Goal: Information Seeking & Learning: Check status

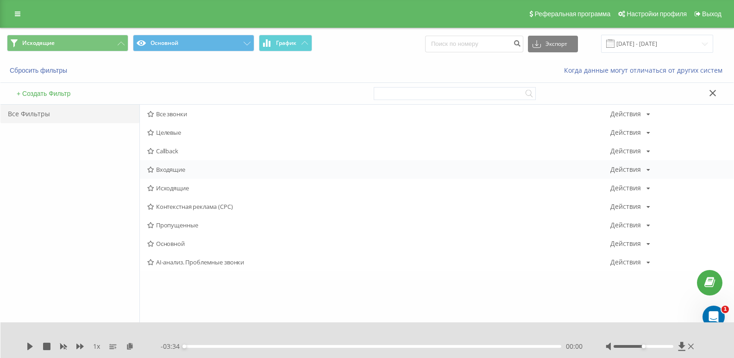
click at [165, 171] on span "Входящие" at bounding box center [378, 169] width 463 height 6
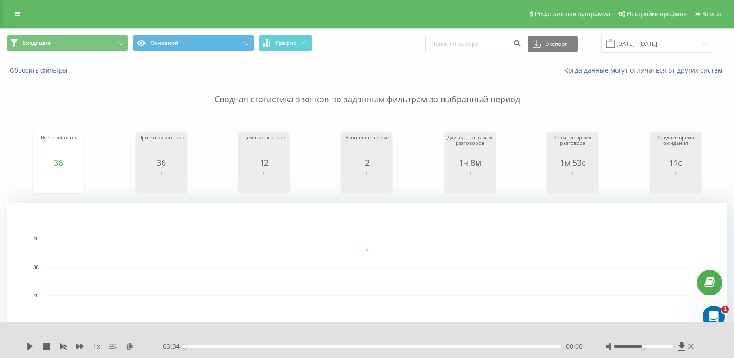
click at [113, 34] on div "Входящие Основной График Экспорт .csv .xls .xlsx [DATE] - [DATE]" at bounding box center [366, 43] width 733 height 31
click at [118, 44] on icon at bounding box center [121, 44] width 7 height 4
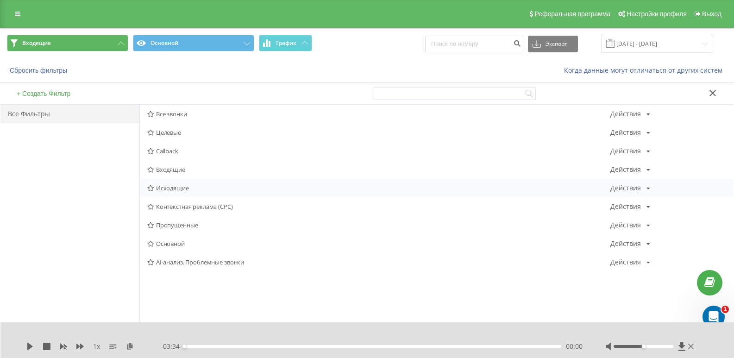
click at [167, 188] on span "Исходящие" at bounding box center [378, 188] width 463 height 6
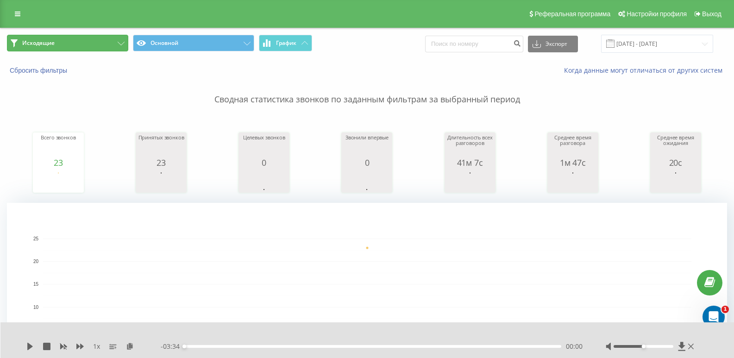
click at [111, 36] on button "Исходящие" at bounding box center [67, 43] width 121 height 17
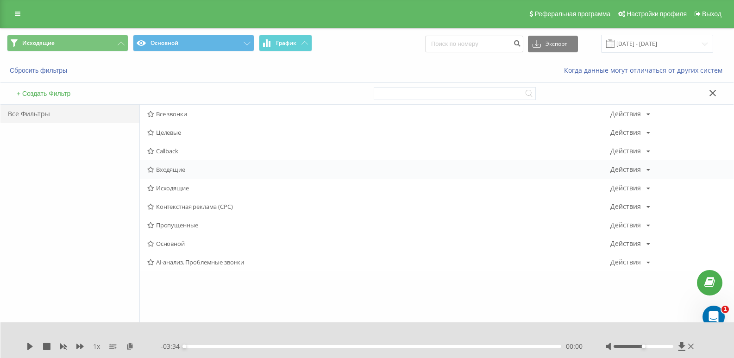
click at [167, 170] on span "Входящие" at bounding box center [378, 169] width 463 height 6
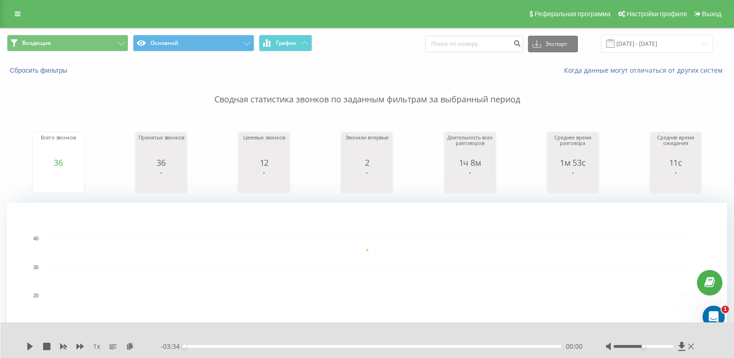
click at [112, 30] on div "Входящие Основной График Экспорт .csv .xls .xlsx [DATE] - [DATE]" at bounding box center [366, 43] width 733 height 31
click at [114, 38] on button "Входящие" at bounding box center [67, 43] width 121 height 17
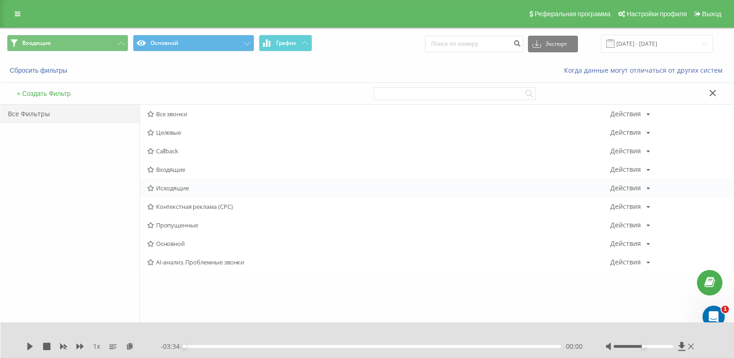
click at [167, 181] on div "Исходящие Действия Редактировать Копировать Удалить По умолчанию Поделиться" at bounding box center [436, 188] width 593 height 19
drag, startPoint x: 169, startPoint y: 181, endPoint x: 172, endPoint y: 186, distance: 4.8
click at [170, 182] on div "Исходящие Действия Редактировать Копировать Удалить По умолчанию Поделиться" at bounding box center [436, 188] width 593 height 19
click at [174, 187] on span "Исходящие" at bounding box center [378, 188] width 463 height 6
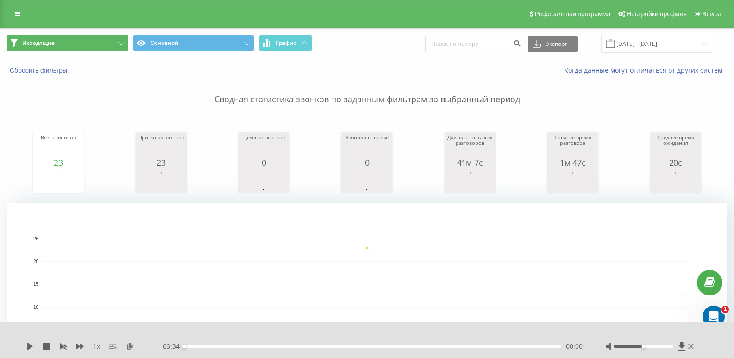
click at [116, 43] on button "Исходящие" at bounding box center [67, 43] width 121 height 17
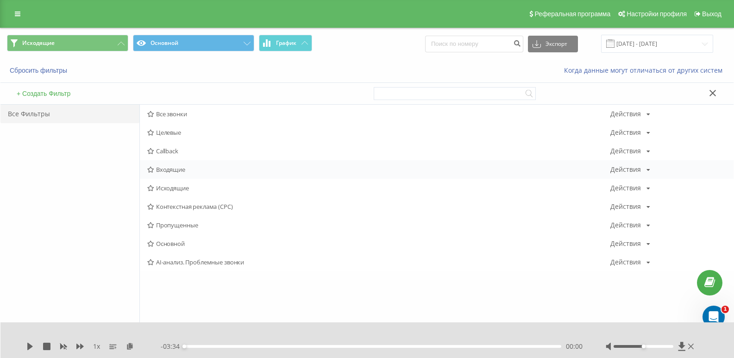
click at [165, 174] on div "Входящие Действия Редактировать Копировать Удалить По умолчанию Поделиться" at bounding box center [436, 169] width 593 height 19
click at [170, 170] on span "Входящие" at bounding box center [378, 169] width 463 height 6
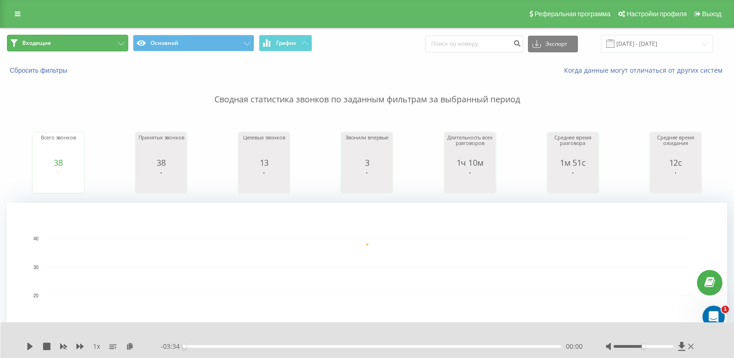
click at [110, 44] on button "Входящие" at bounding box center [67, 43] width 121 height 17
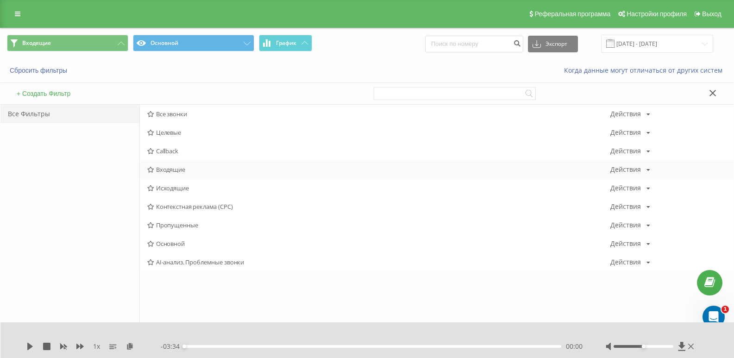
click at [174, 168] on span "Входящие" at bounding box center [378, 169] width 463 height 6
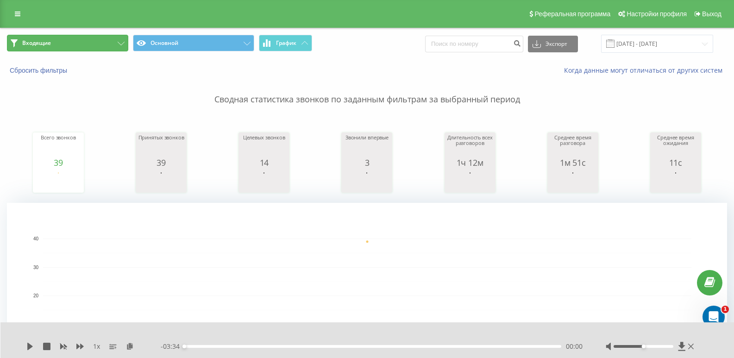
click at [111, 38] on button "Входящие" at bounding box center [67, 43] width 121 height 17
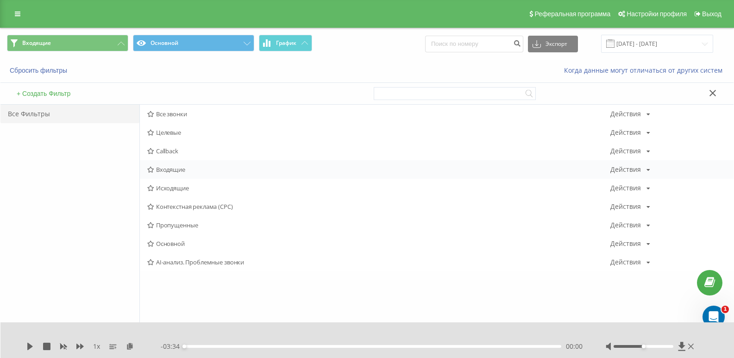
click at [175, 172] on span "Входящие" at bounding box center [378, 169] width 463 height 6
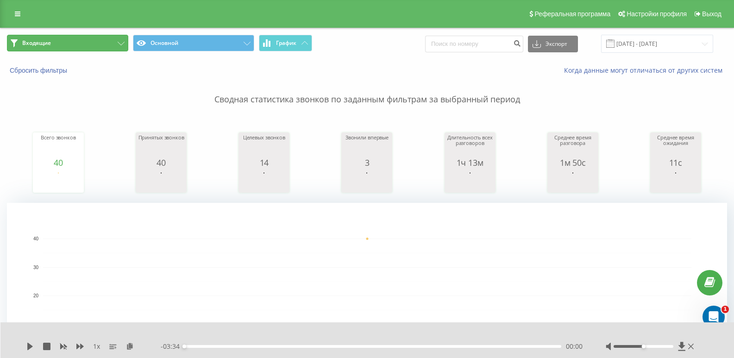
click at [94, 47] on button "Входящие" at bounding box center [67, 43] width 121 height 17
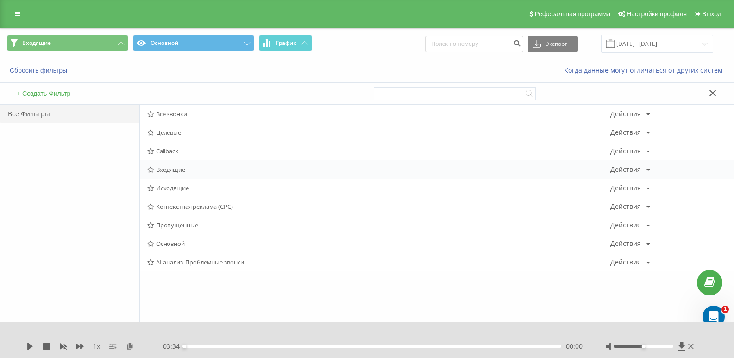
click at [174, 167] on span "Входящие" at bounding box center [378, 169] width 463 height 6
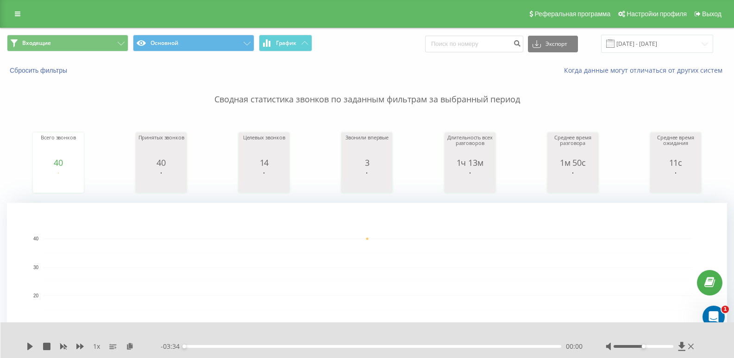
click at [114, 31] on div "Входящие Основной График Экспорт .csv .xls .xlsx [DATE] - [DATE]" at bounding box center [366, 43] width 733 height 31
click at [115, 40] on button "Входящие" at bounding box center [67, 43] width 121 height 17
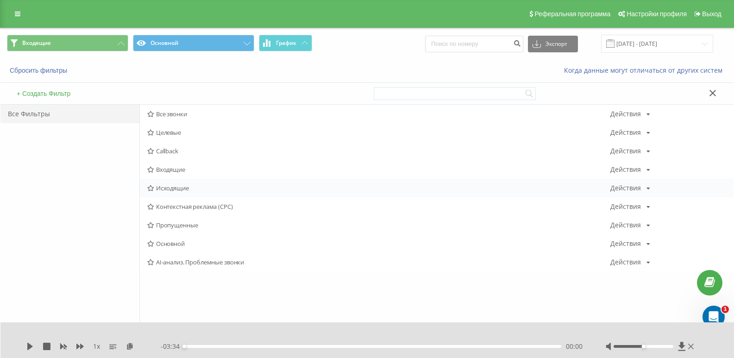
click at [171, 187] on span "Исходящие" at bounding box center [378, 188] width 463 height 6
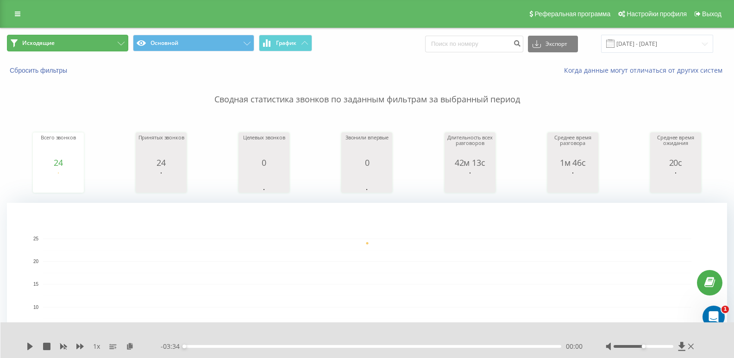
click at [93, 39] on button "Исходящие" at bounding box center [67, 43] width 121 height 17
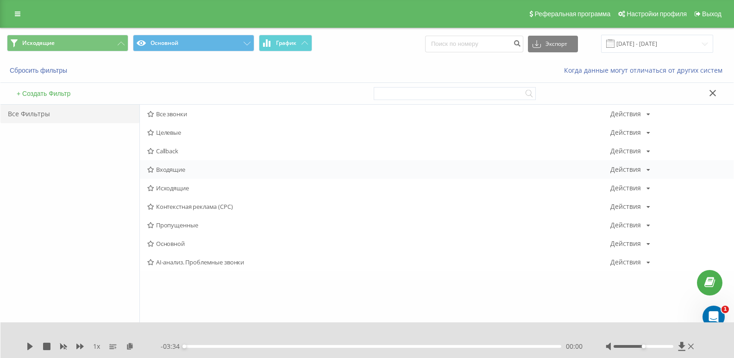
click at [175, 174] on div "Входящие Действия Редактировать Копировать Удалить По умолчанию Поделиться" at bounding box center [436, 169] width 593 height 19
click at [168, 170] on span "Входящие" at bounding box center [378, 169] width 463 height 6
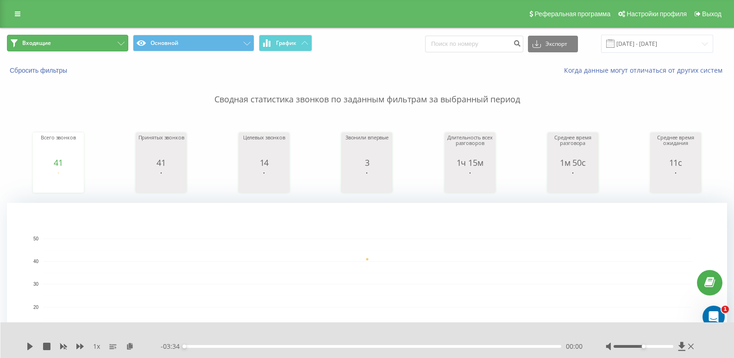
click at [110, 50] on button "Входящие" at bounding box center [67, 43] width 121 height 17
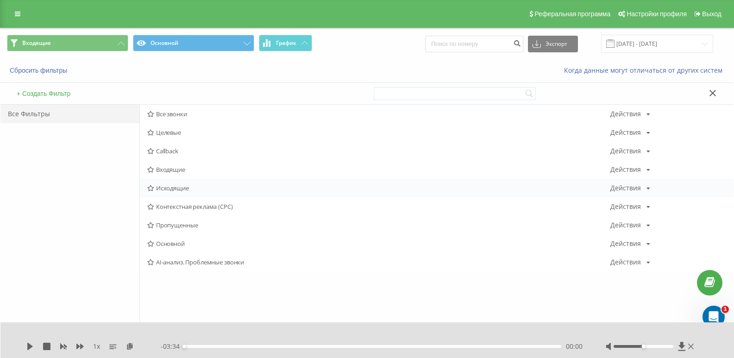
click at [172, 191] on span "Исходящие" at bounding box center [378, 188] width 463 height 6
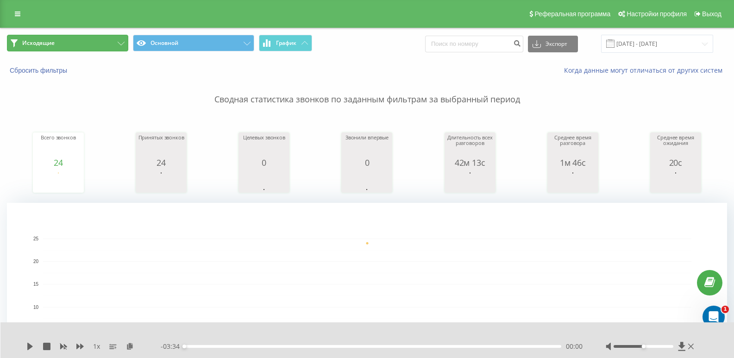
click at [109, 46] on button "Исходящие" at bounding box center [67, 43] width 121 height 17
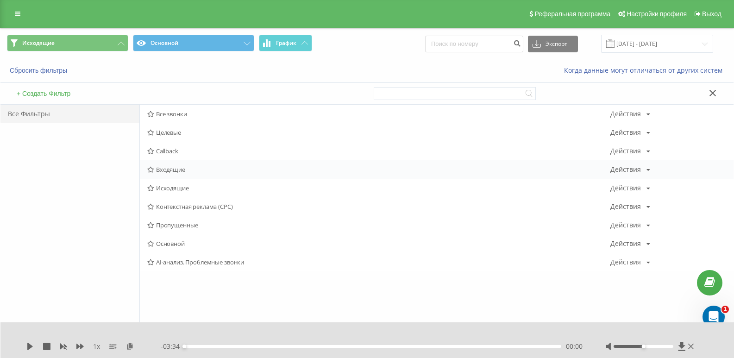
click at [162, 169] on span "Входящие" at bounding box center [378, 169] width 463 height 6
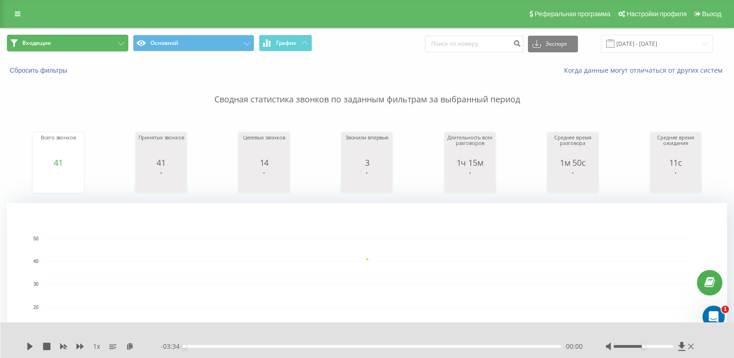
click at [75, 44] on button "Входящие" at bounding box center [67, 43] width 121 height 17
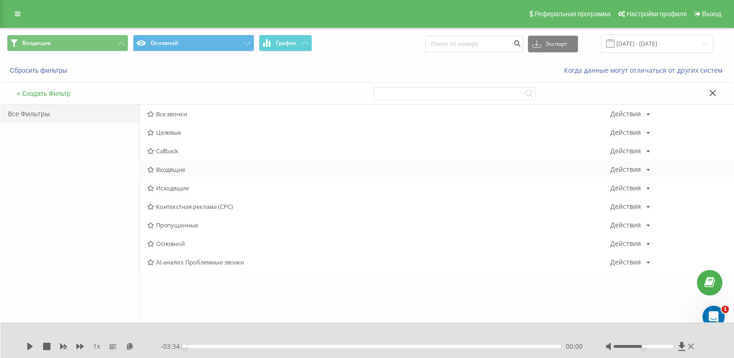
click at [164, 168] on span "Входящие" at bounding box center [378, 169] width 463 height 6
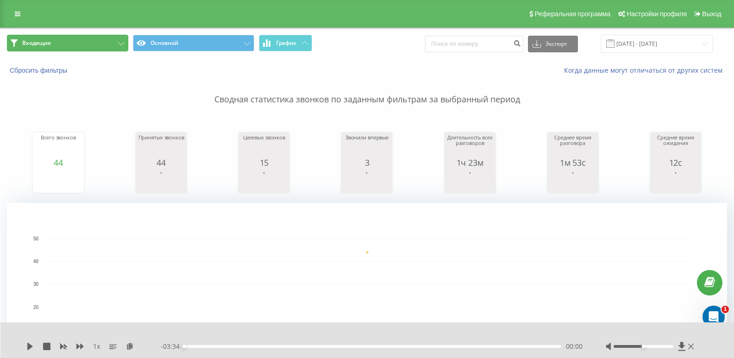
click at [106, 40] on button "Входящие" at bounding box center [67, 43] width 121 height 17
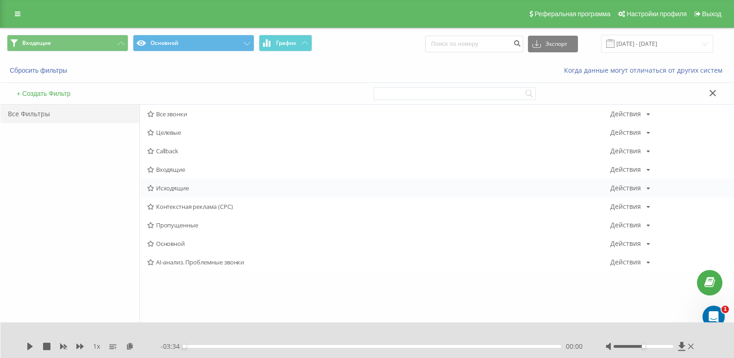
click at [169, 185] on span "Исходящие" at bounding box center [378, 188] width 463 height 6
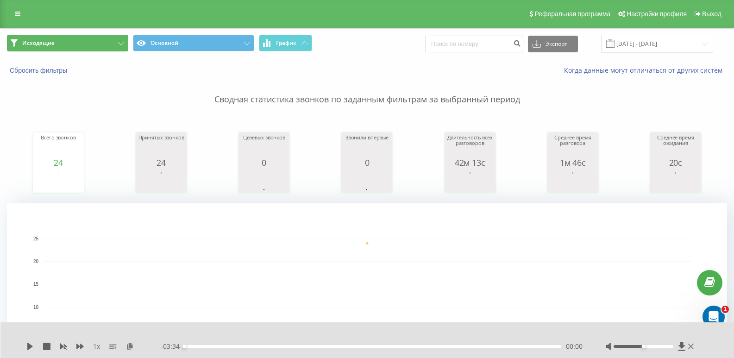
click at [107, 47] on button "Исходящие" at bounding box center [67, 43] width 121 height 17
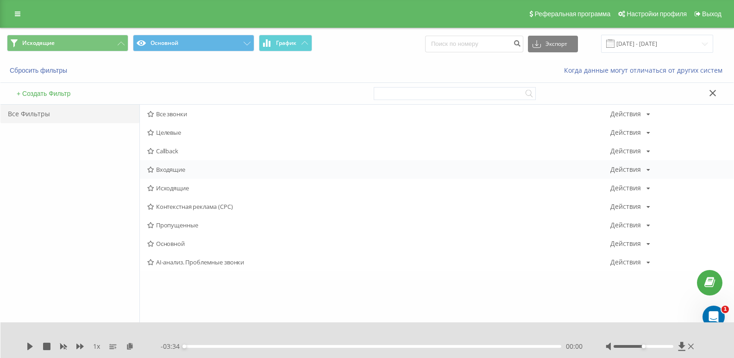
click at [174, 175] on div "Входящие Действия Редактировать Копировать Удалить По умолчанию Поделиться" at bounding box center [436, 169] width 593 height 19
click at [168, 172] on span "Входящие" at bounding box center [378, 169] width 463 height 6
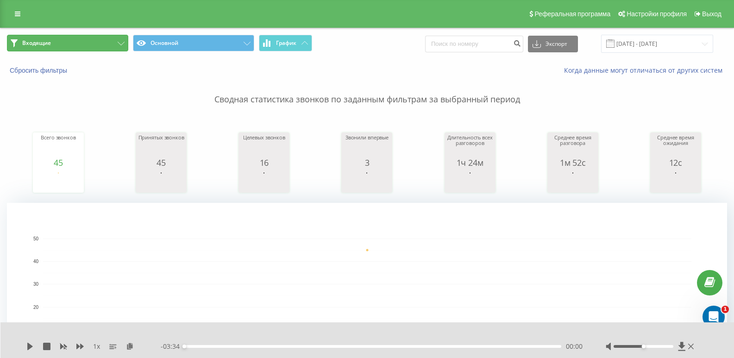
click at [101, 39] on button "Входящие" at bounding box center [67, 43] width 121 height 17
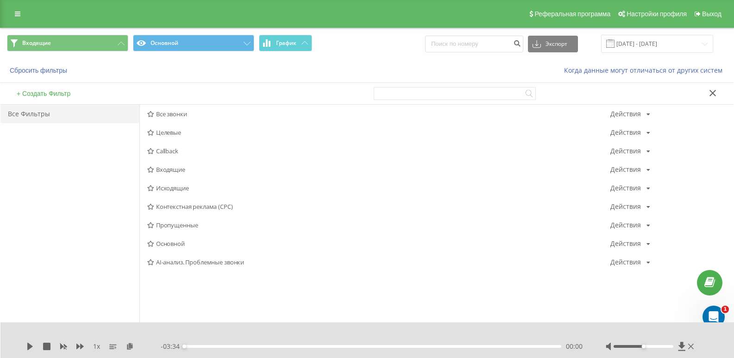
click at [172, 172] on span "Входящие" at bounding box center [378, 169] width 463 height 6
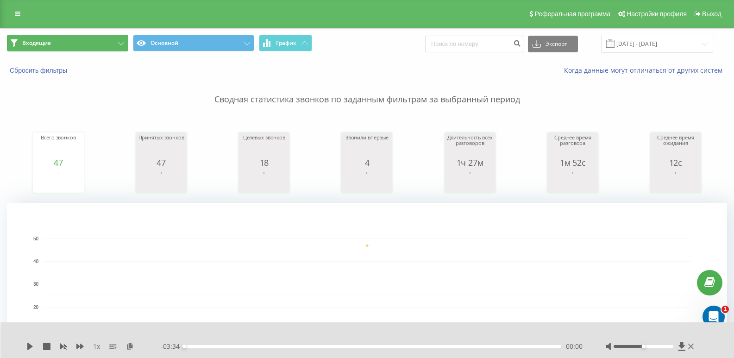
click at [113, 41] on button "Входящие" at bounding box center [67, 43] width 121 height 17
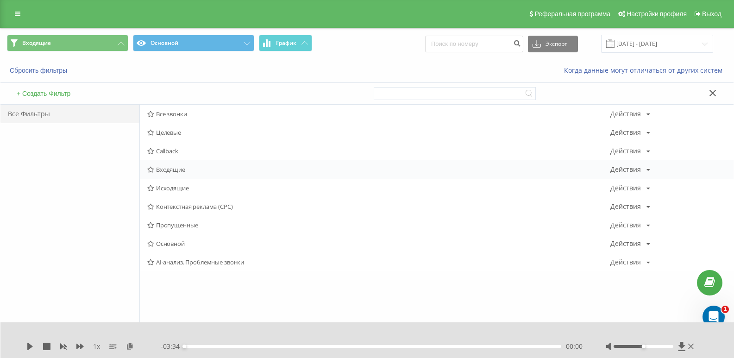
click at [163, 162] on div "Входящие Действия Редактировать Копировать Удалить По умолчанию Поделиться" at bounding box center [436, 169] width 593 height 19
click at [166, 167] on span "Входящие" at bounding box center [378, 169] width 463 height 6
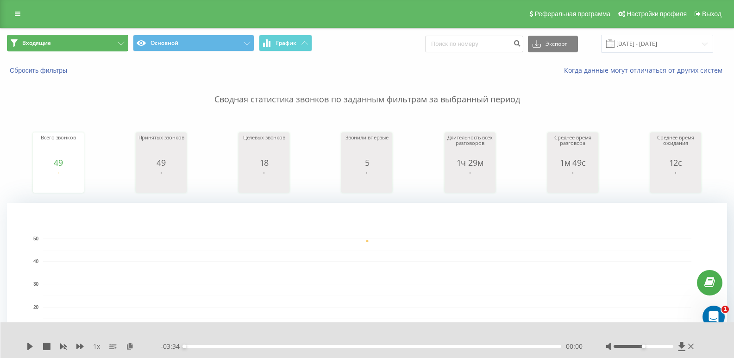
click at [88, 40] on button "Входящие" at bounding box center [67, 43] width 121 height 17
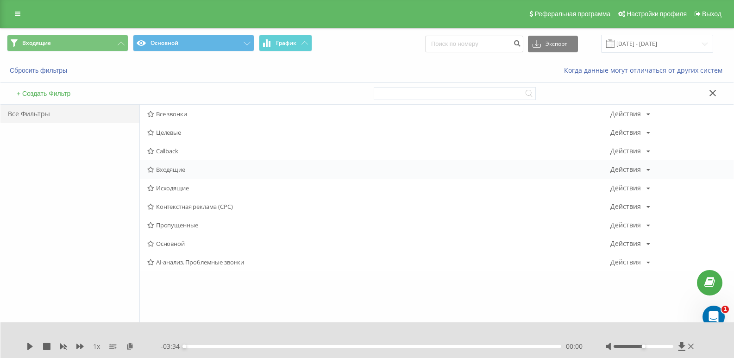
click at [157, 170] on span "Входящие" at bounding box center [378, 169] width 463 height 6
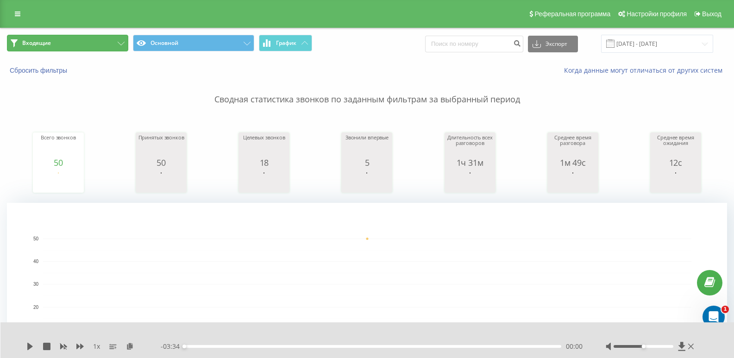
click at [90, 49] on button "Входящие" at bounding box center [67, 43] width 121 height 17
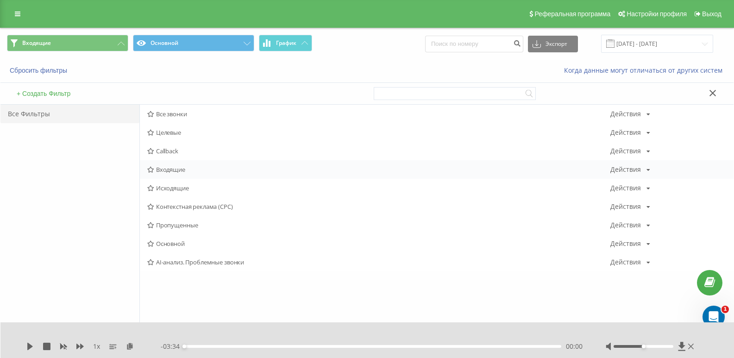
click at [167, 167] on span "Входящие" at bounding box center [378, 169] width 463 height 6
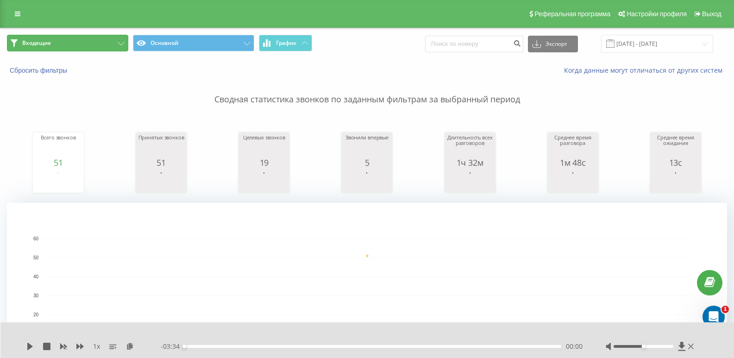
click at [101, 43] on button "Входящие" at bounding box center [67, 43] width 121 height 17
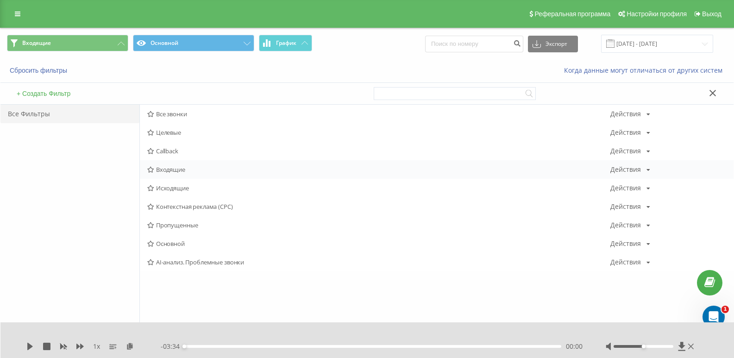
click at [173, 169] on span "Входящие" at bounding box center [378, 169] width 463 height 6
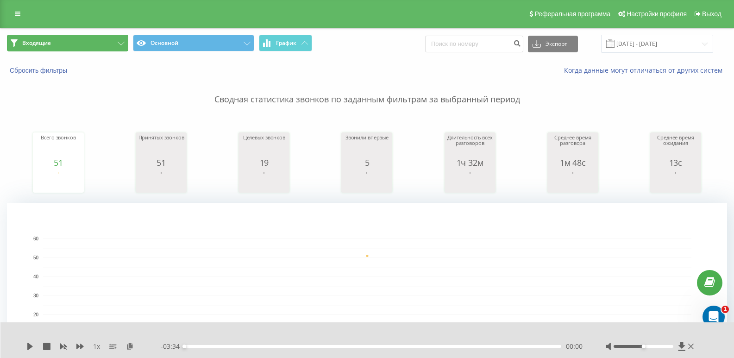
click at [100, 42] on button "Входящие" at bounding box center [67, 43] width 121 height 17
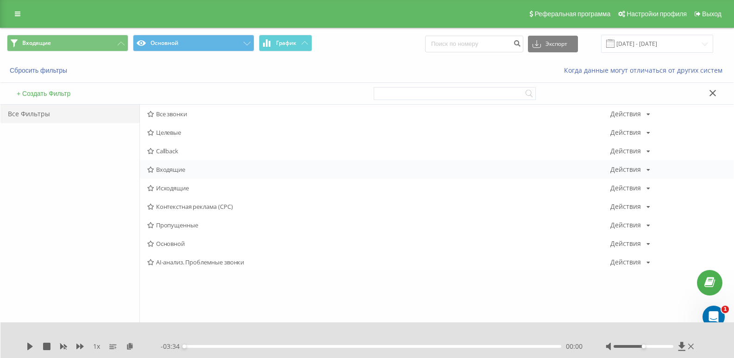
click at [174, 170] on span "Входящие" at bounding box center [378, 169] width 463 height 6
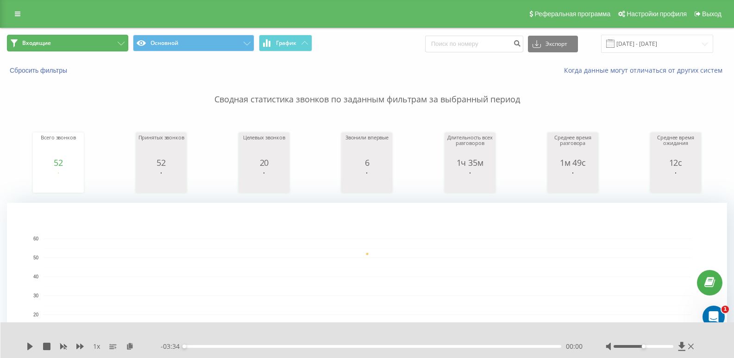
click at [101, 40] on button "Входящие" at bounding box center [67, 43] width 121 height 17
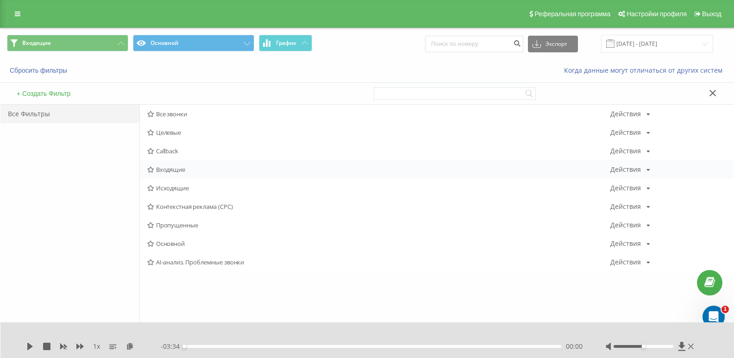
click at [168, 167] on span "Входящие" at bounding box center [378, 169] width 463 height 6
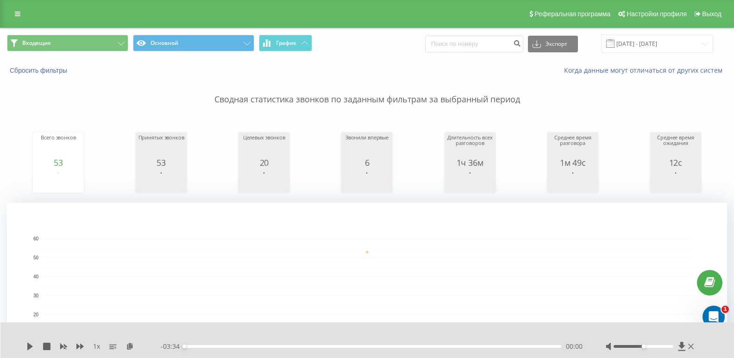
click at [111, 53] on div "Входящие Основной График Экспорт .csv .xls .xlsx [DATE] - [DATE]" at bounding box center [366, 43] width 733 height 31
click at [108, 39] on button "Входящие" at bounding box center [67, 43] width 121 height 17
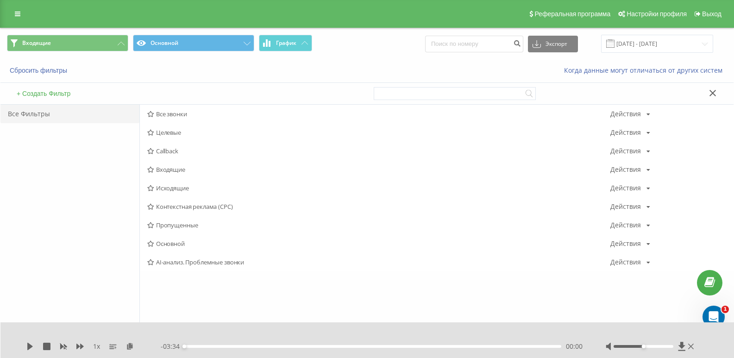
click at [178, 171] on span "Входящие" at bounding box center [378, 169] width 463 height 6
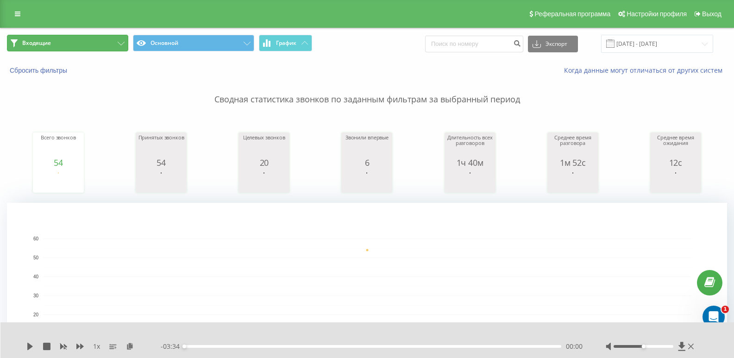
click at [76, 38] on button "Входящие" at bounding box center [67, 43] width 121 height 17
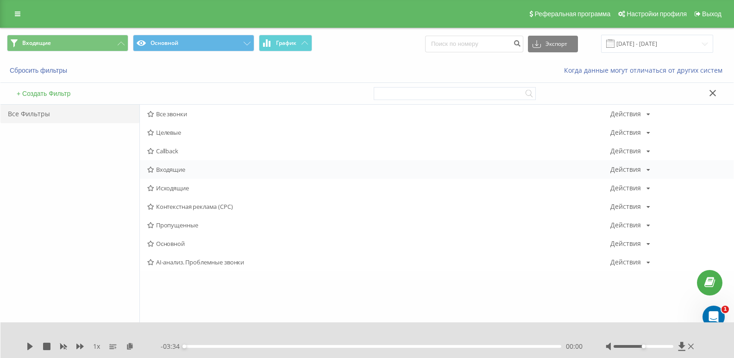
click at [174, 175] on div "Входящие Действия Редактировать Копировать Удалить По умолчанию Поделиться" at bounding box center [436, 169] width 593 height 19
click at [170, 168] on span "Входящие" at bounding box center [378, 169] width 463 height 6
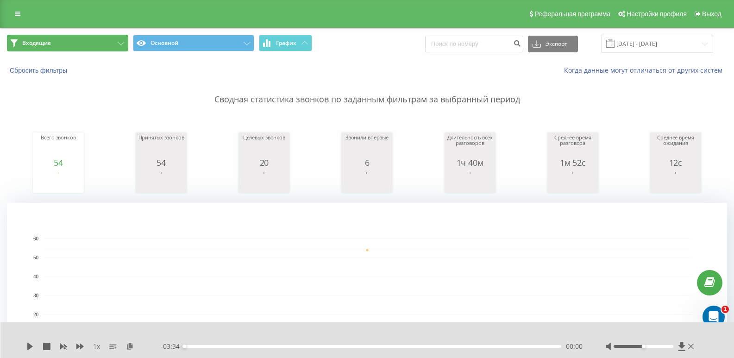
click at [103, 40] on button "Входящие" at bounding box center [67, 43] width 121 height 17
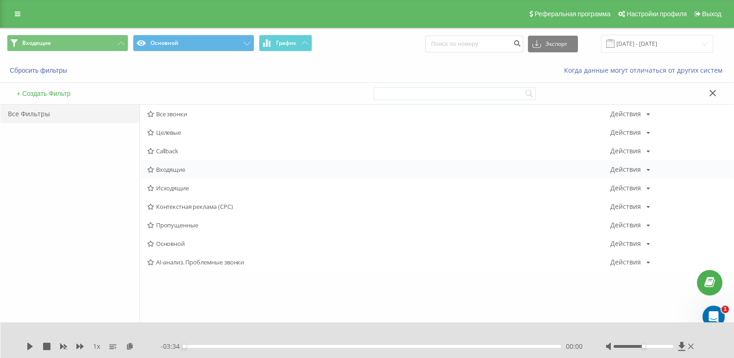
click at [188, 162] on div "Входящие Действия Редактировать Копировать Удалить По умолчанию Поделиться" at bounding box center [436, 169] width 593 height 19
click at [172, 171] on span "Входящие" at bounding box center [378, 169] width 463 height 6
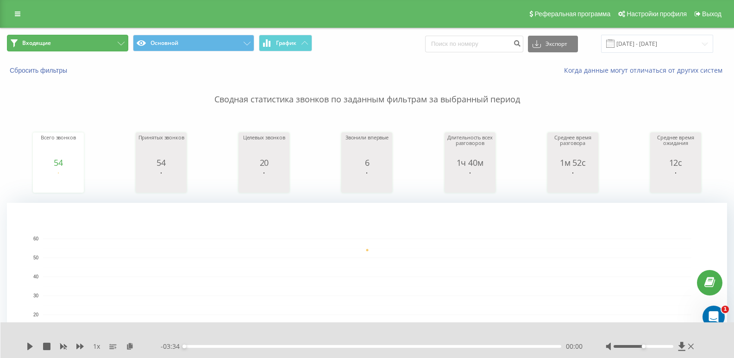
click at [92, 42] on button "Входящие" at bounding box center [67, 43] width 121 height 17
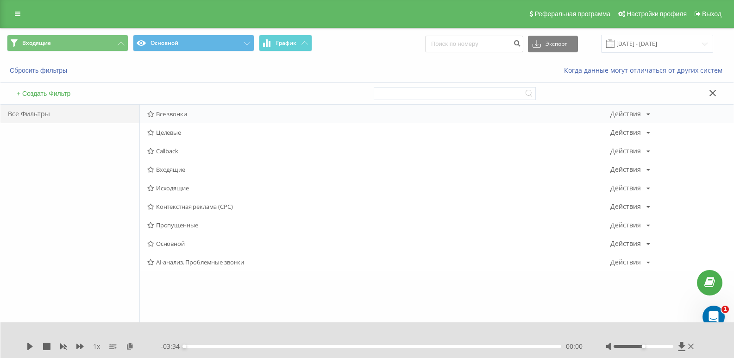
click at [177, 109] on div "Все звонки Действия Редактировать Копировать Удалить По умолчанию Поделиться" at bounding box center [436, 114] width 593 height 19
click at [176, 112] on span "Все звонки" at bounding box center [378, 114] width 463 height 6
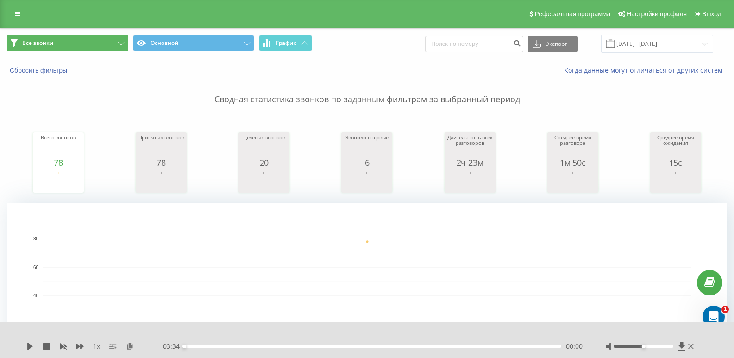
click at [95, 41] on button "Все звонки" at bounding box center [67, 43] width 121 height 17
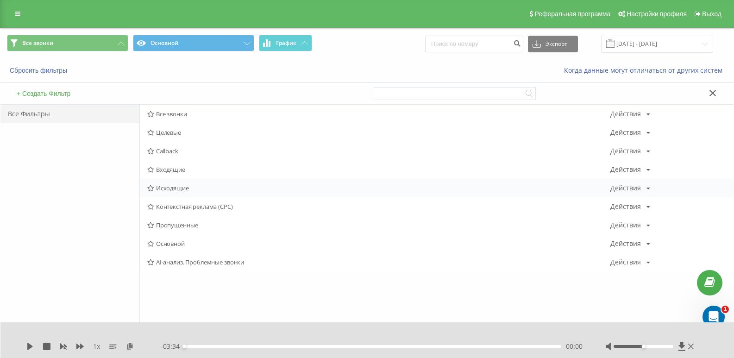
click at [181, 188] on span "Исходящие" at bounding box center [378, 188] width 463 height 6
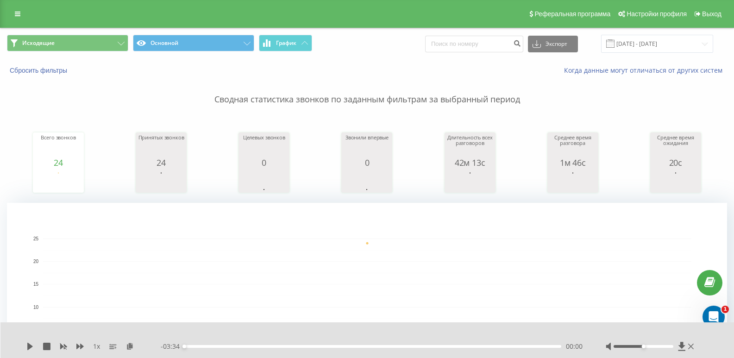
click at [89, 29] on div "Исходящие Основной График Экспорт .csv .xls .xlsx [DATE] - [DATE]" at bounding box center [366, 43] width 733 height 31
click at [103, 46] on button "Исходящие" at bounding box center [67, 43] width 121 height 17
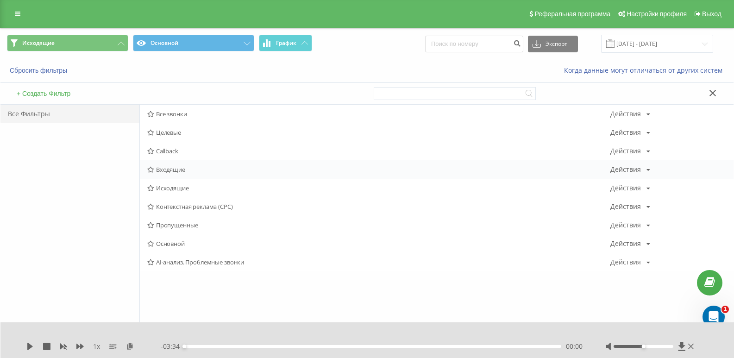
click at [163, 174] on div "Входящие Действия Редактировать Копировать Удалить По умолчанию Поделиться" at bounding box center [436, 169] width 593 height 19
click at [164, 167] on span "Входящие" at bounding box center [378, 169] width 463 height 6
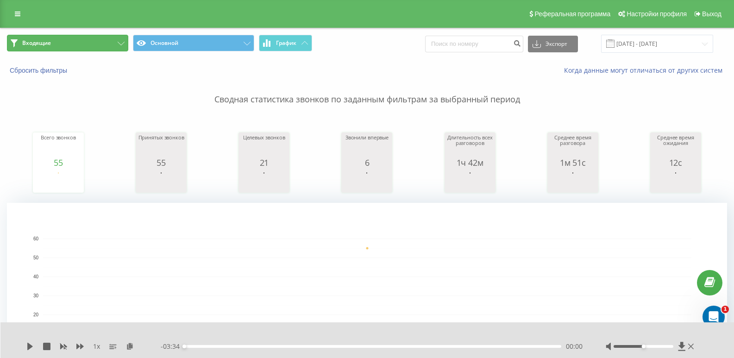
click at [87, 40] on button "Входящие" at bounding box center [67, 43] width 121 height 17
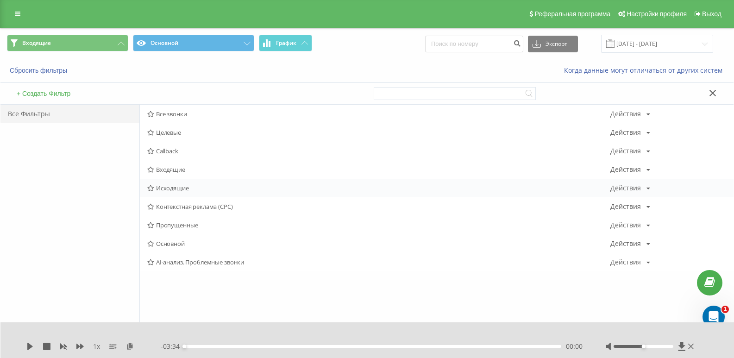
click at [170, 189] on span "Исходящие" at bounding box center [378, 188] width 463 height 6
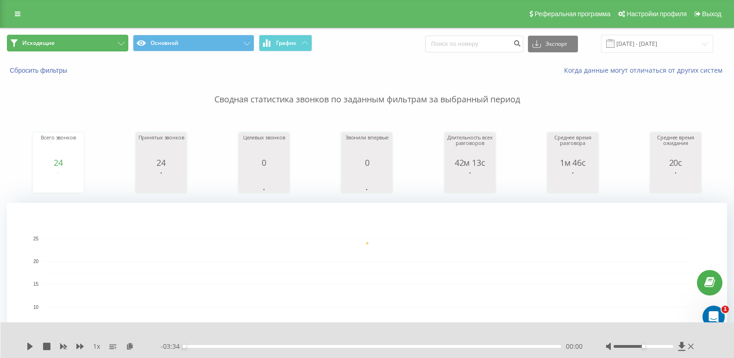
click at [89, 43] on button "Исходящие" at bounding box center [67, 43] width 121 height 17
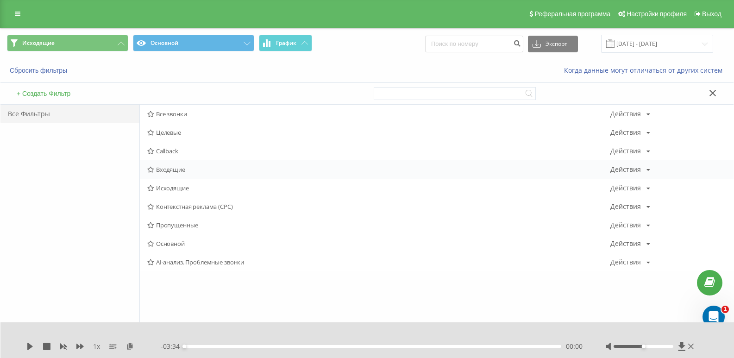
click at [179, 169] on span "Входящие" at bounding box center [378, 169] width 463 height 6
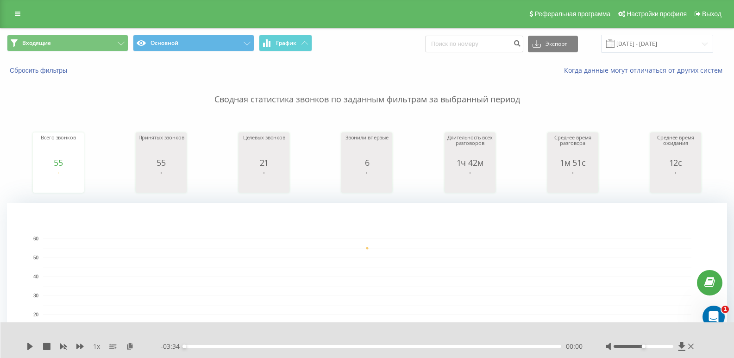
click at [85, 32] on div "Входящие Основной График Экспорт .csv .xls .xlsx [DATE] - [DATE]" at bounding box center [366, 43] width 733 height 31
click at [86, 34] on div "Входящие Основной График Экспорт .csv .xls .xlsx [DATE] - [DATE]" at bounding box center [366, 43] width 733 height 31
click at [107, 46] on button "Входящие" at bounding box center [67, 43] width 121 height 17
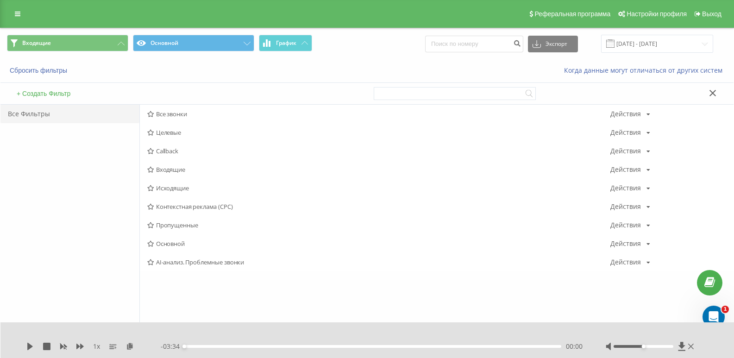
click at [173, 187] on span "Исходящие" at bounding box center [378, 188] width 463 height 6
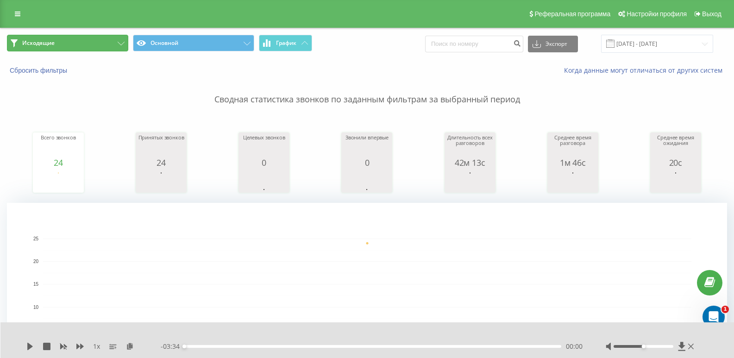
click at [123, 37] on button "Исходящие" at bounding box center [67, 43] width 121 height 17
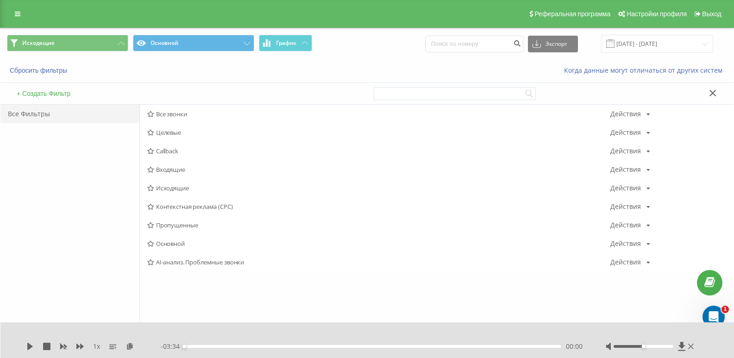
click at [166, 166] on span "Входящие" at bounding box center [378, 169] width 463 height 6
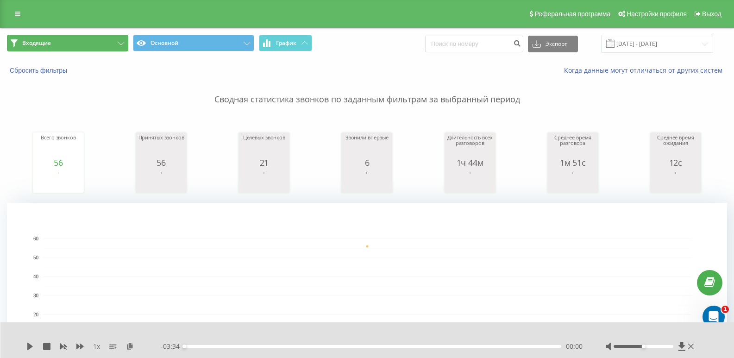
click at [106, 42] on button "Входящие" at bounding box center [67, 43] width 121 height 17
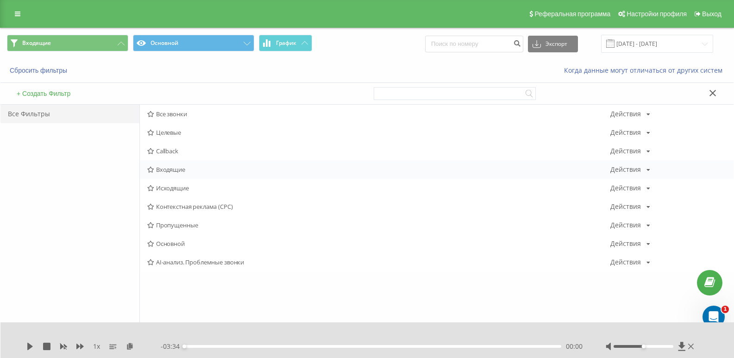
click at [176, 166] on span "Входящие" at bounding box center [378, 169] width 463 height 6
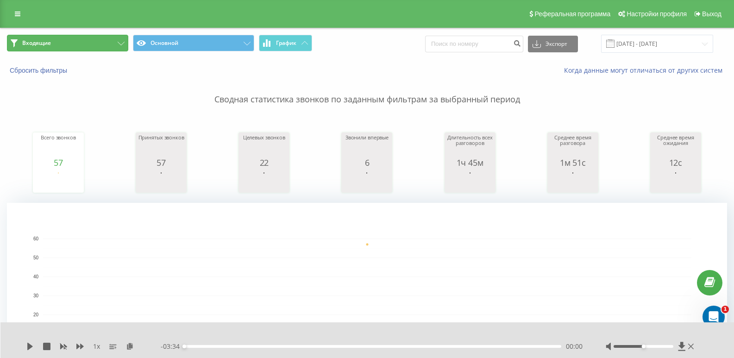
click at [94, 41] on button "Входящие" at bounding box center [67, 43] width 121 height 17
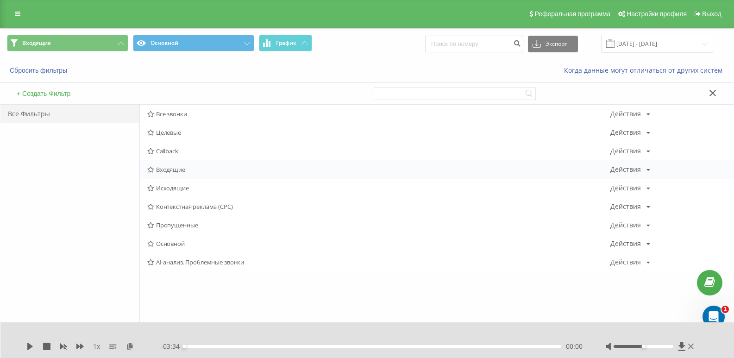
click at [174, 166] on span "Входящие" at bounding box center [378, 169] width 463 height 6
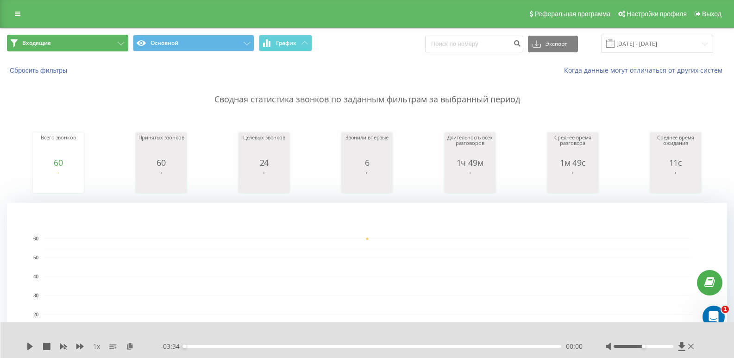
click at [112, 39] on button "Входящие" at bounding box center [67, 43] width 121 height 17
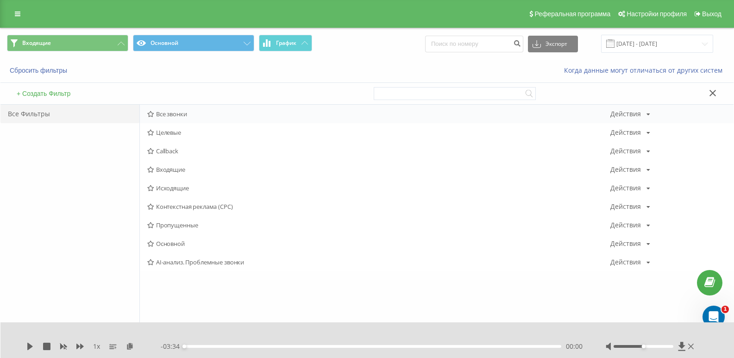
click at [167, 114] on span "Все звонки" at bounding box center [378, 114] width 463 height 6
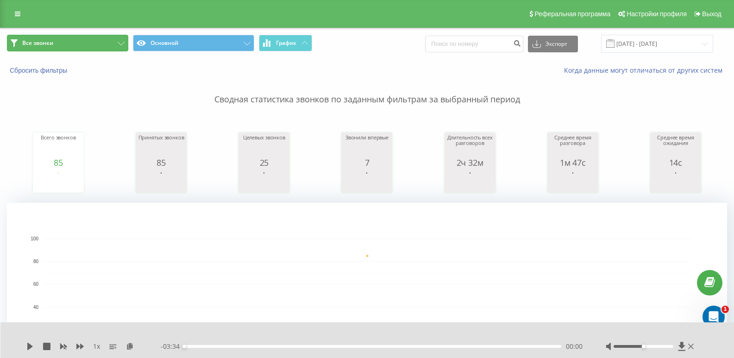
click at [106, 45] on button "Все звонки" at bounding box center [67, 43] width 121 height 17
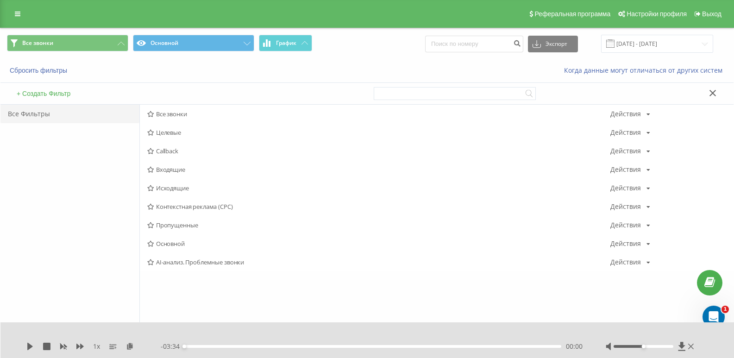
click at [175, 172] on span "Входящие" at bounding box center [378, 169] width 463 height 6
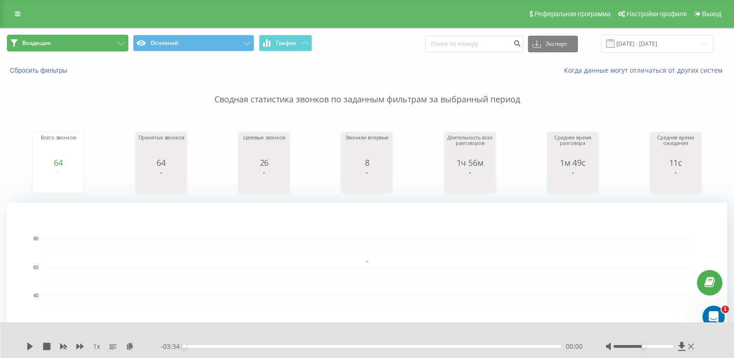
click at [108, 39] on button "Входящие" at bounding box center [67, 43] width 121 height 17
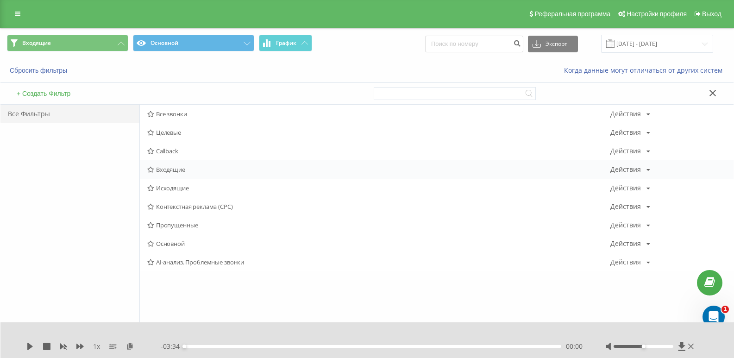
click at [178, 162] on div "Входящие Действия Редактировать Копировать Удалить По умолчанию Поделиться" at bounding box center [436, 169] width 593 height 19
click at [174, 168] on span "Входящие" at bounding box center [378, 169] width 463 height 6
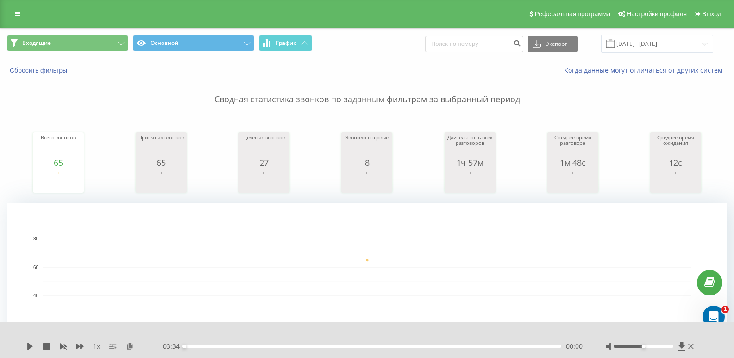
click at [108, 33] on div "Входящие Основной График Экспорт .csv .xls .xlsx [DATE] - [DATE]" at bounding box center [366, 43] width 733 height 31
click at [109, 41] on button "Входящие" at bounding box center [67, 43] width 121 height 17
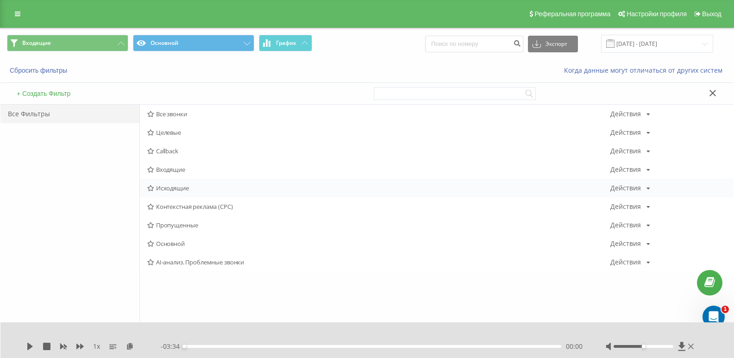
click at [172, 186] on span "Исходящие" at bounding box center [378, 188] width 463 height 6
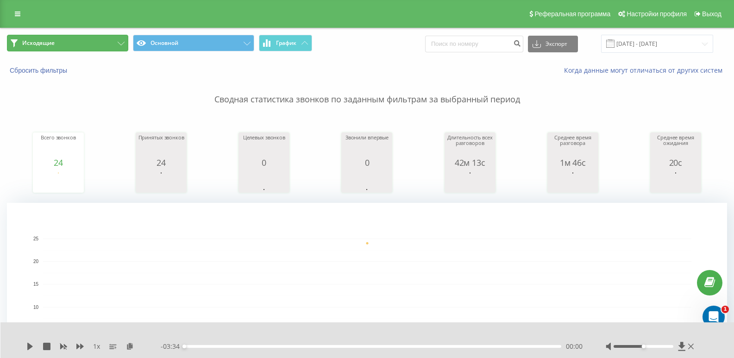
click at [115, 39] on button "Исходящие" at bounding box center [67, 43] width 121 height 17
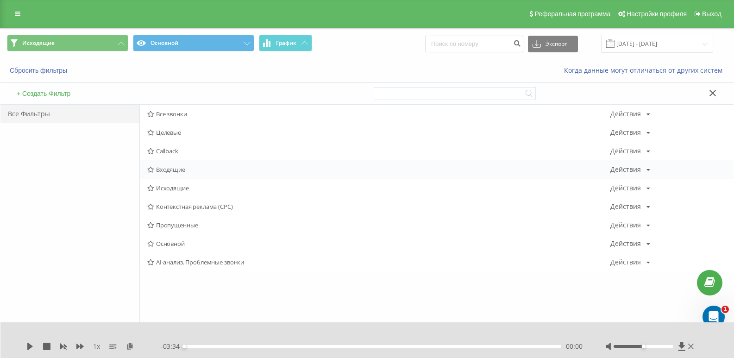
click at [164, 171] on span "Входящие" at bounding box center [378, 169] width 463 height 6
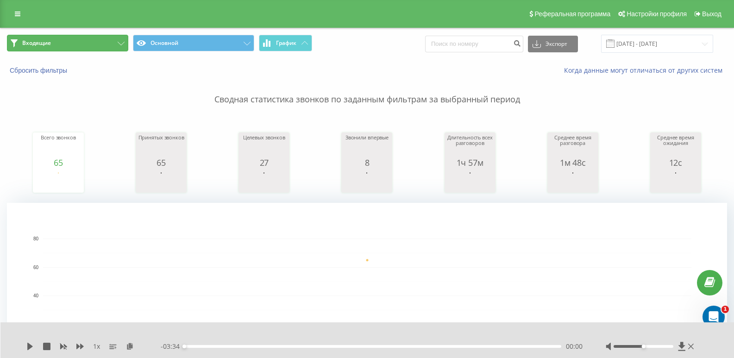
click at [100, 44] on button "Входящие" at bounding box center [67, 43] width 121 height 17
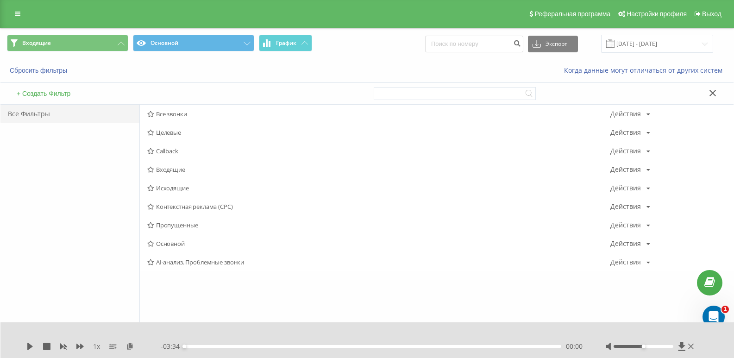
click at [175, 173] on span "Входящие" at bounding box center [378, 169] width 463 height 6
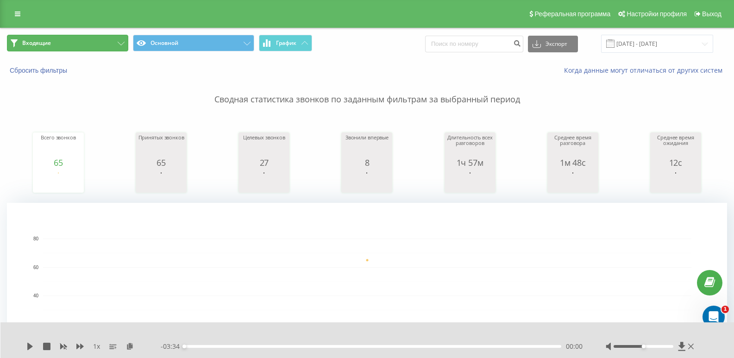
click at [79, 47] on button "Входящие" at bounding box center [67, 43] width 121 height 17
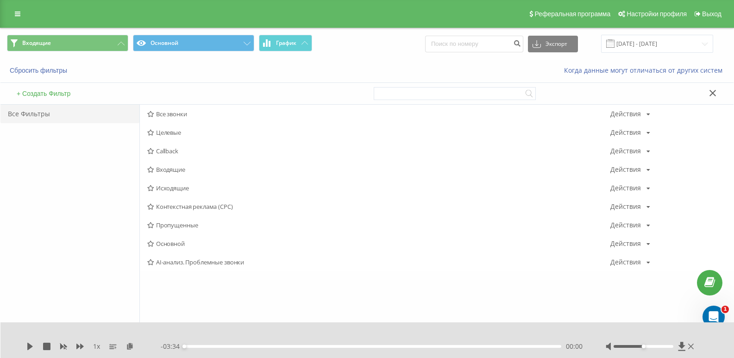
click at [179, 168] on span "Входящие" at bounding box center [378, 169] width 463 height 6
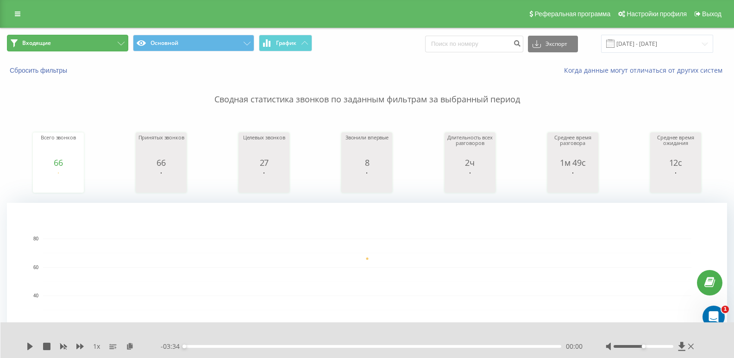
click at [93, 45] on button "Входящие" at bounding box center [67, 43] width 121 height 17
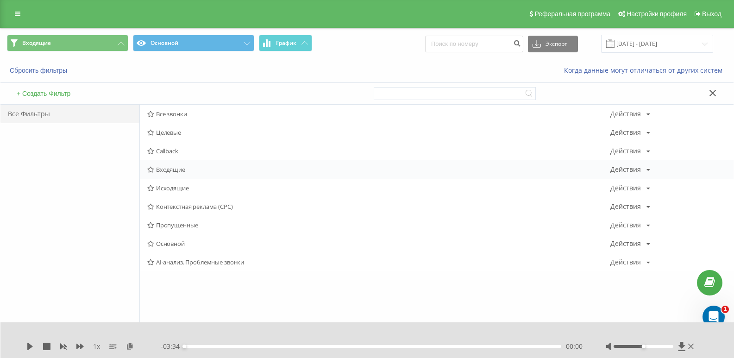
click at [175, 166] on span "Входящие" at bounding box center [378, 169] width 463 height 6
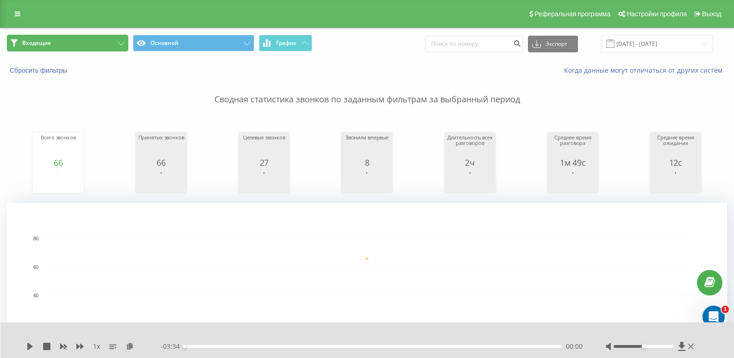
click at [111, 50] on button "Входящие" at bounding box center [67, 43] width 121 height 17
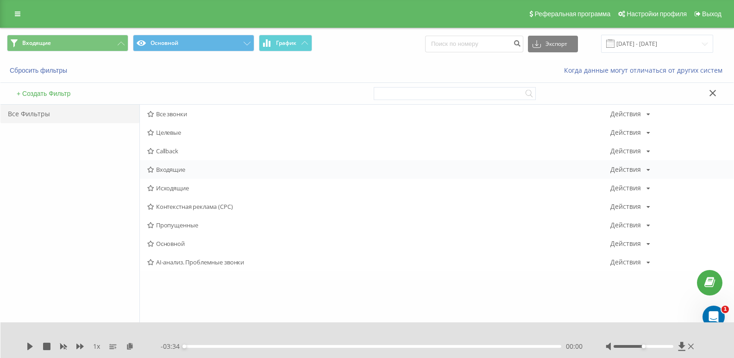
click at [171, 173] on span "Входящие" at bounding box center [378, 169] width 463 height 6
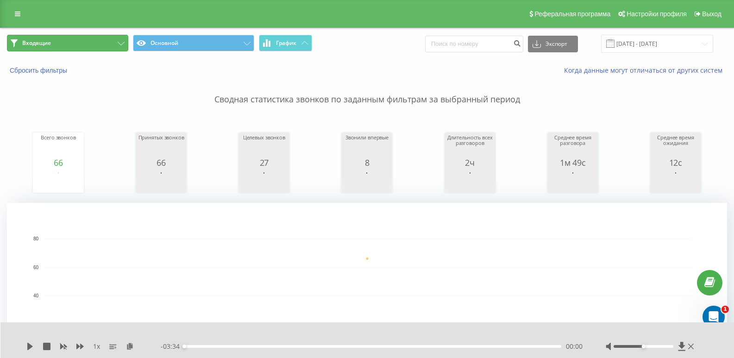
click at [106, 40] on button "Входящие" at bounding box center [67, 43] width 121 height 17
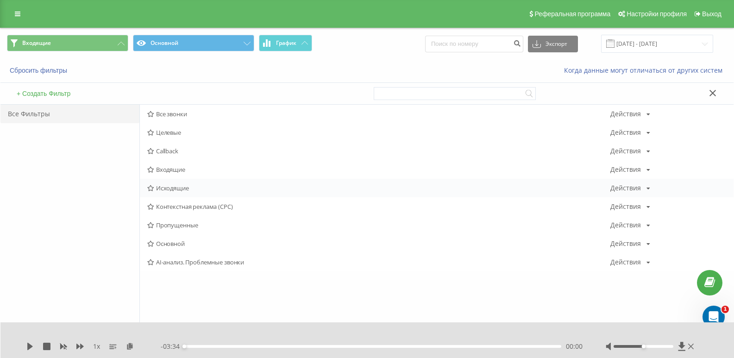
click at [171, 190] on span "Исходящие" at bounding box center [378, 188] width 463 height 6
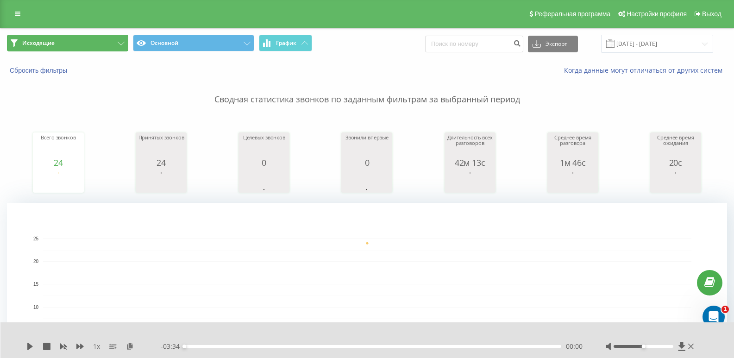
click at [98, 45] on button "Исходящие" at bounding box center [67, 43] width 121 height 17
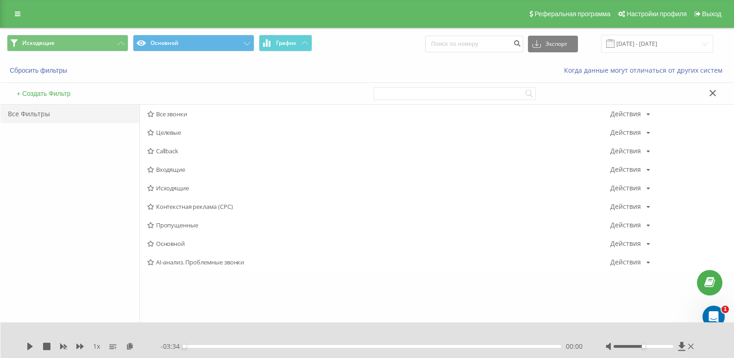
click at [159, 170] on span "Входящие" at bounding box center [378, 169] width 463 height 6
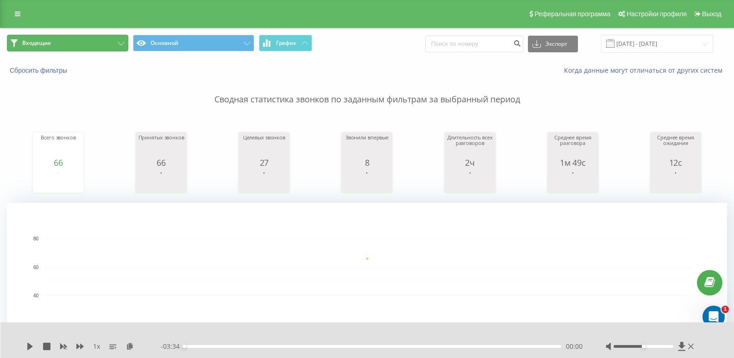
click at [101, 44] on button "Входящие" at bounding box center [67, 43] width 121 height 17
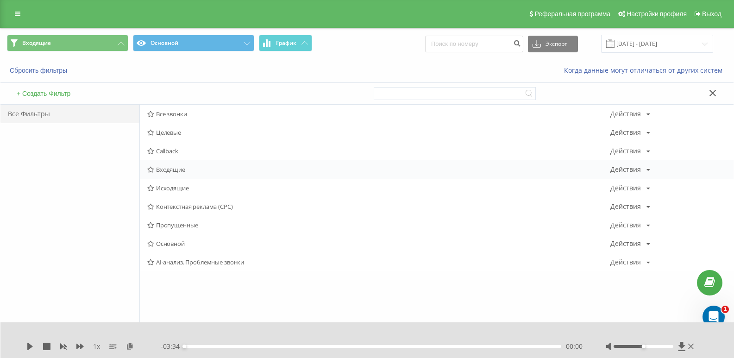
click at [177, 166] on span "Входящие" at bounding box center [378, 169] width 463 height 6
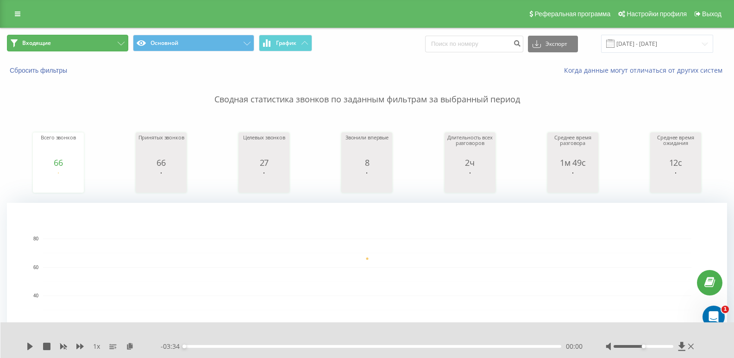
click at [105, 37] on button "Входящие" at bounding box center [67, 43] width 121 height 17
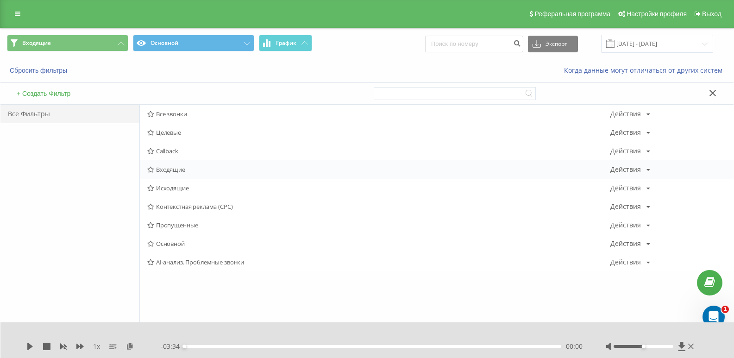
click at [172, 167] on span "Входящие" at bounding box center [378, 169] width 463 height 6
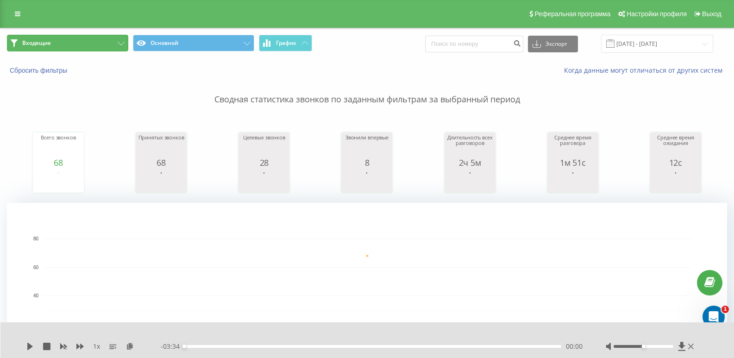
click at [106, 49] on button "Входящие" at bounding box center [67, 43] width 121 height 17
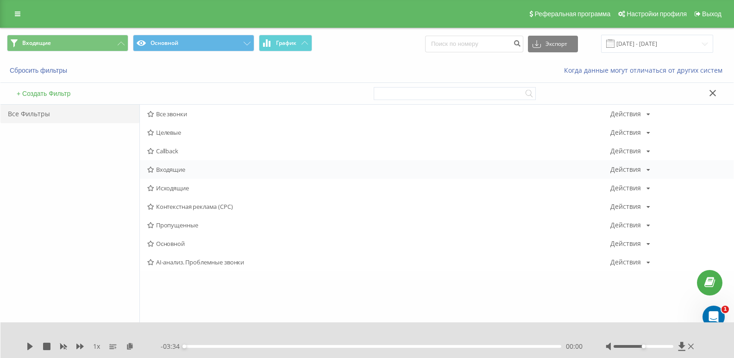
click at [170, 172] on span "Входящие" at bounding box center [378, 169] width 463 height 6
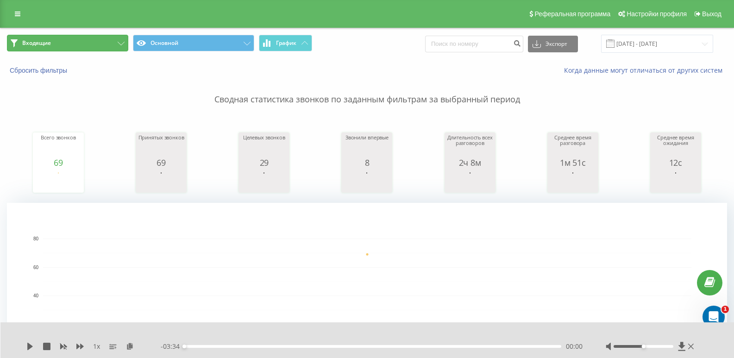
click at [115, 39] on button "Входящие" at bounding box center [67, 43] width 121 height 17
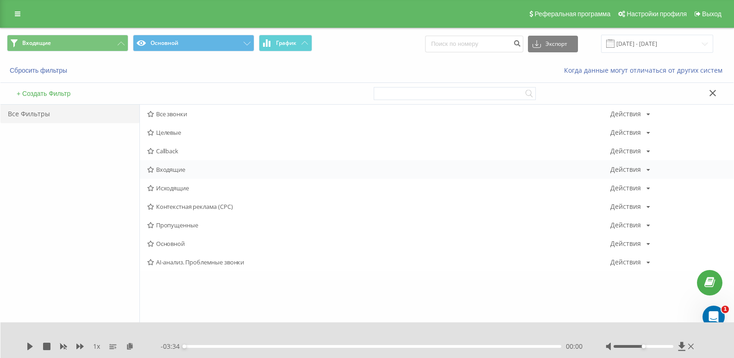
click at [175, 168] on span "Входящие" at bounding box center [378, 169] width 463 height 6
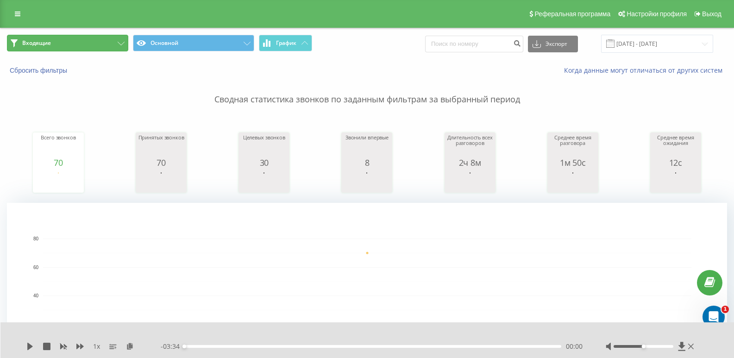
click at [90, 46] on button "Входящие" at bounding box center [67, 43] width 121 height 17
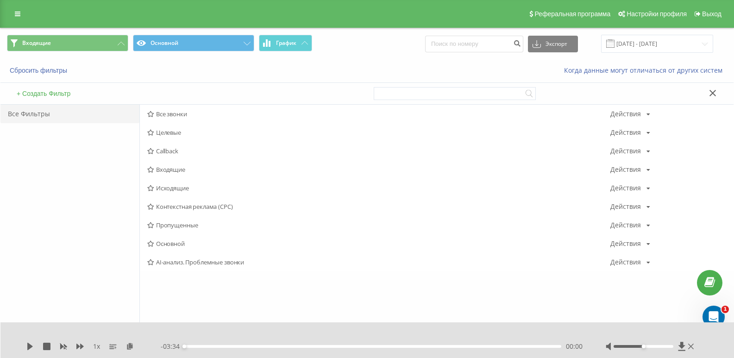
click at [167, 168] on span "Входящие" at bounding box center [378, 169] width 463 height 6
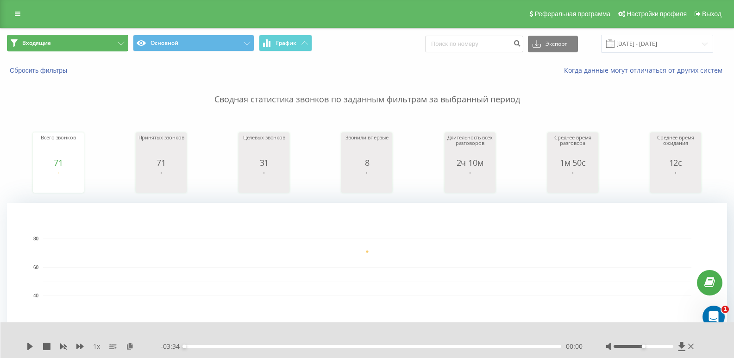
click at [112, 43] on button "Входящие" at bounding box center [67, 43] width 121 height 17
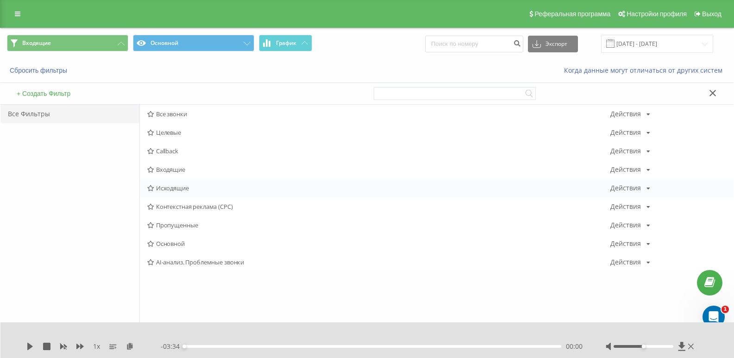
click at [175, 186] on span "Исходящие" at bounding box center [378, 188] width 463 height 6
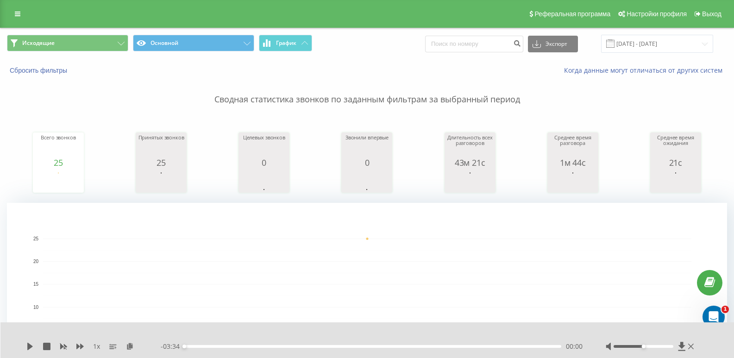
click at [105, 55] on div "Исходящие Основной График Экспорт .csv .xls .xlsx [DATE] - [DATE]" at bounding box center [366, 43] width 733 height 31
drag, startPoint x: 101, startPoint y: 43, endPoint x: 102, endPoint y: 34, distance: 8.9
click at [102, 39] on button "Исходящие" at bounding box center [67, 43] width 121 height 17
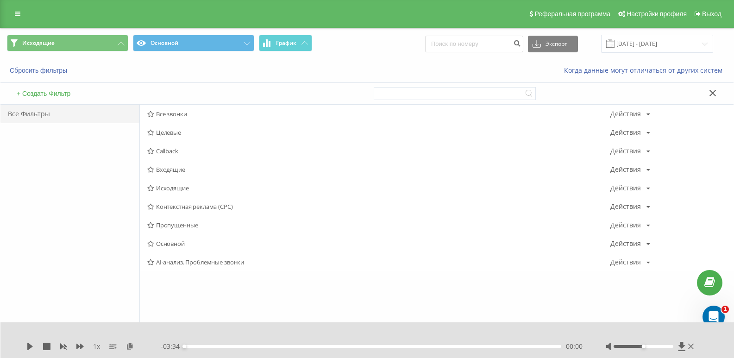
click at [167, 172] on span "Входящие" at bounding box center [378, 169] width 463 height 6
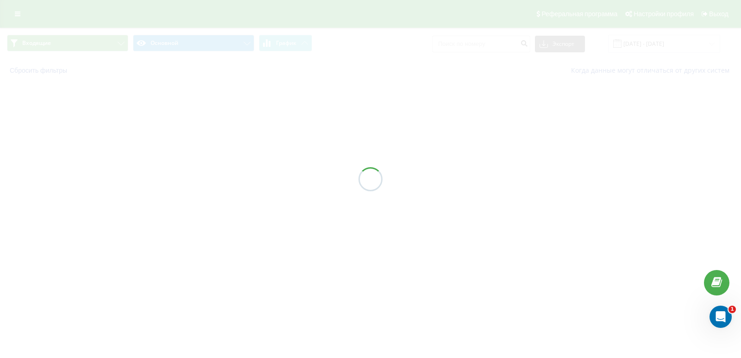
click at [162, 165] on div at bounding box center [370, 179] width 741 height 358
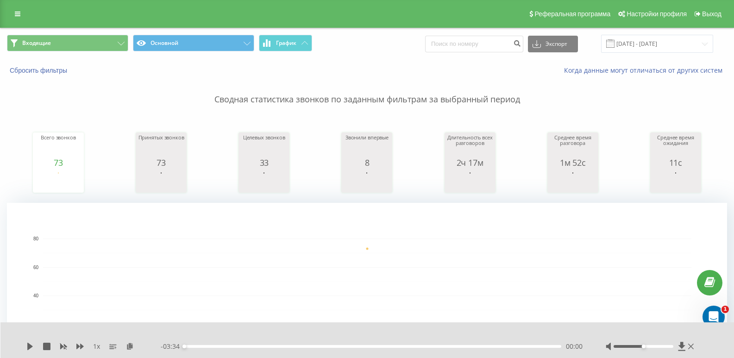
click at [92, 34] on div "Входящие Основной График Экспорт .csv .xls .xlsx [DATE] - [DATE]" at bounding box center [366, 43] width 733 height 31
click at [111, 44] on button "Входящие" at bounding box center [67, 43] width 121 height 17
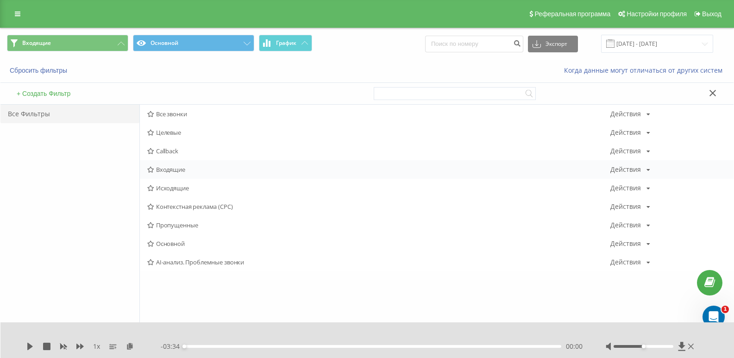
click at [164, 170] on span "Входящие" at bounding box center [378, 169] width 463 height 6
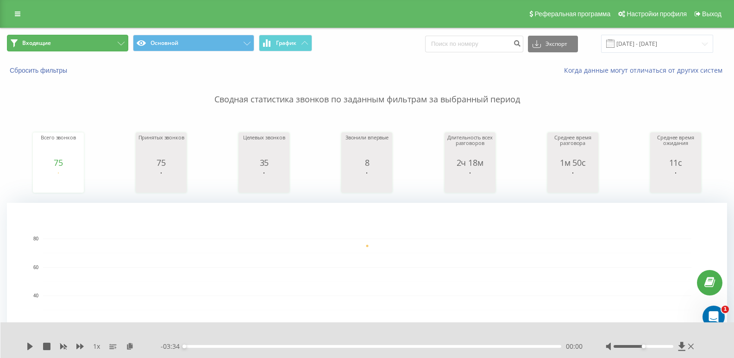
click at [122, 41] on button "Входящие" at bounding box center [67, 43] width 121 height 17
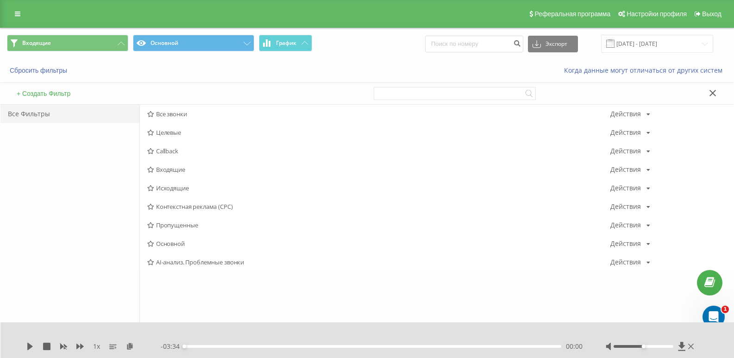
click at [165, 169] on span "Входящие" at bounding box center [378, 169] width 463 height 6
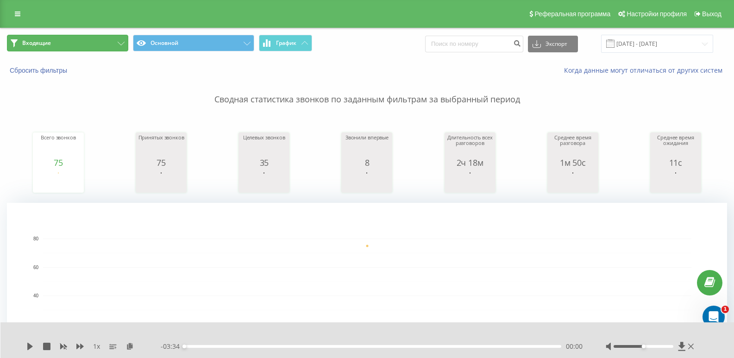
click at [113, 44] on button "Входящие" at bounding box center [67, 43] width 121 height 17
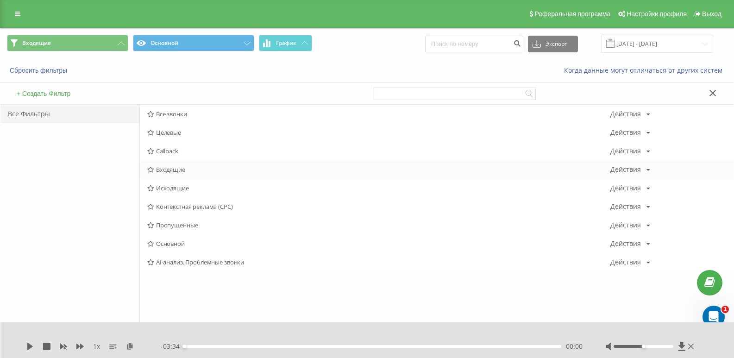
click at [173, 171] on span "Входящие" at bounding box center [378, 169] width 463 height 6
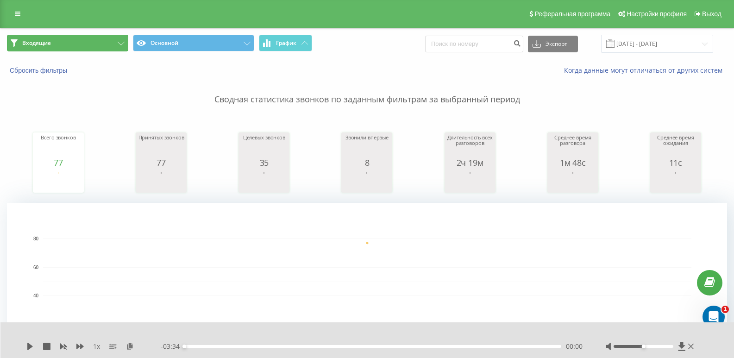
click at [91, 43] on button "Входящие" at bounding box center [67, 43] width 121 height 17
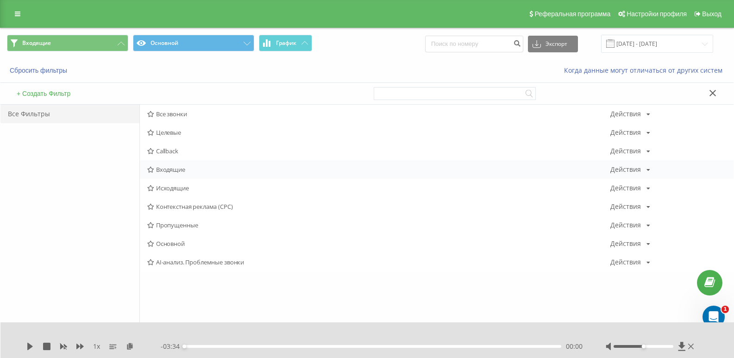
click at [171, 166] on span "Входящие" at bounding box center [378, 169] width 463 height 6
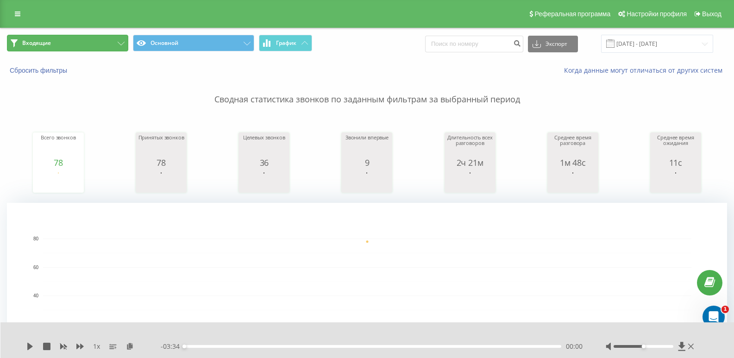
click at [108, 47] on button "Входящие" at bounding box center [67, 43] width 121 height 17
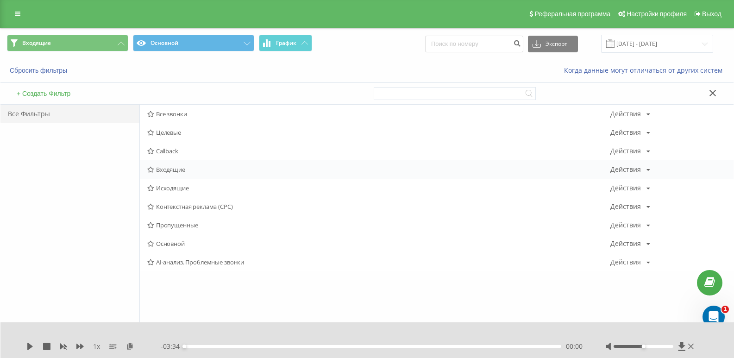
click at [186, 172] on span "Входящие" at bounding box center [378, 169] width 463 height 6
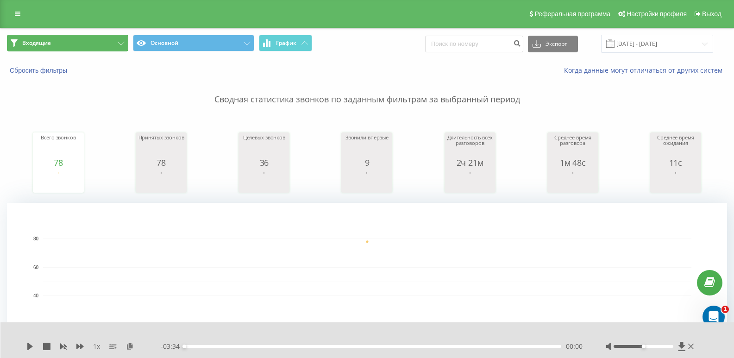
click at [97, 41] on button "Входящие" at bounding box center [67, 43] width 121 height 17
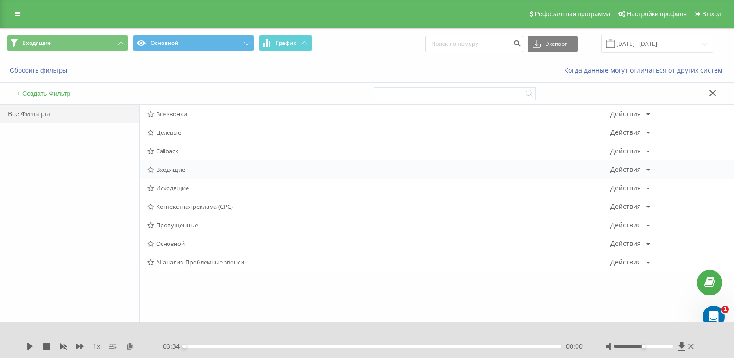
click at [167, 170] on span "Входящие" at bounding box center [378, 169] width 463 height 6
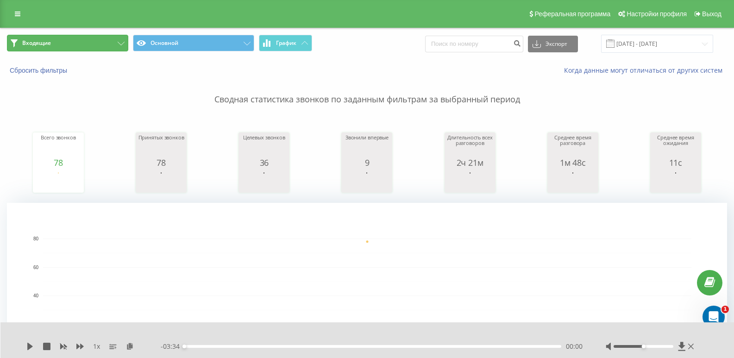
click at [95, 37] on button "Входящие" at bounding box center [67, 43] width 121 height 17
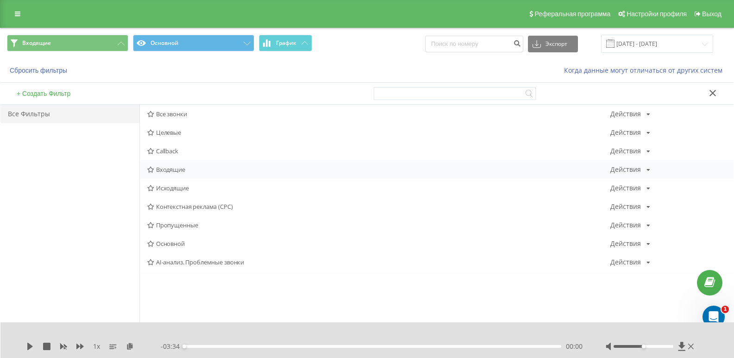
click at [166, 171] on span "Входящие" at bounding box center [378, 169] width 463 height 6
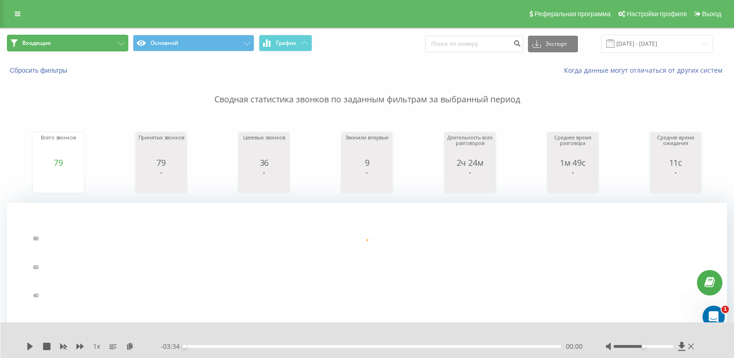
drag, startPoint x: 111, startPoint y: 44, endPoint x: 123, endPoint y: 109, distance: 66.8
click at [111, 44] on button "Входящие" at bounding box center [67, 43] width 121 height 17
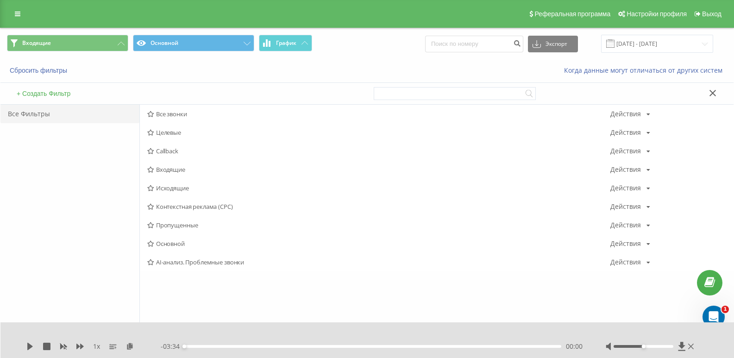
click at [169, 169] on span "Входящие" at bounding box center [378, 169] width 463 height 6
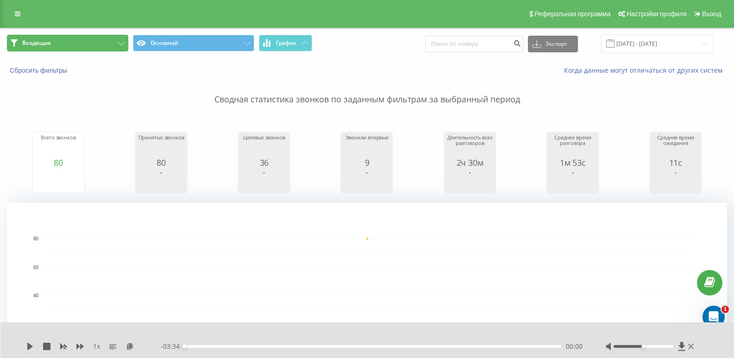
click at [105, 38] on button "Входящие" at bounding box center [67, 43] width 121 height 17
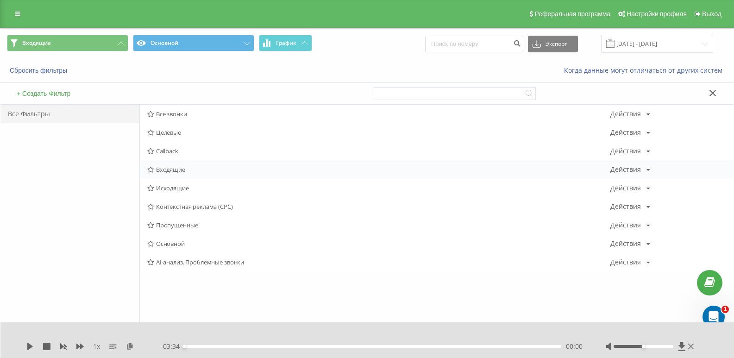
click at [172, 166] on span "Входящие" at bounding box center [378, 169] width 463 height 6
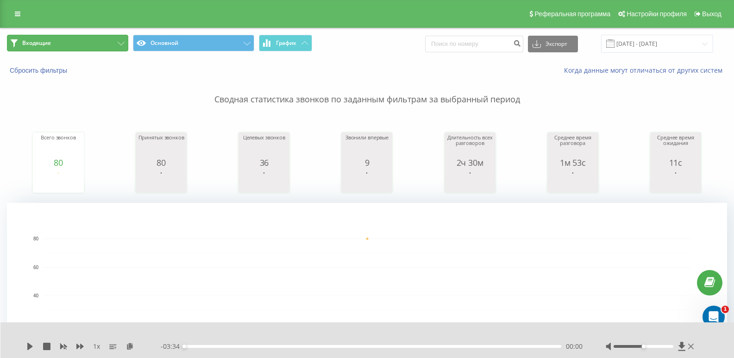
click at [122, 43] on icon at bounding box center [121, 44] width 7 height 4
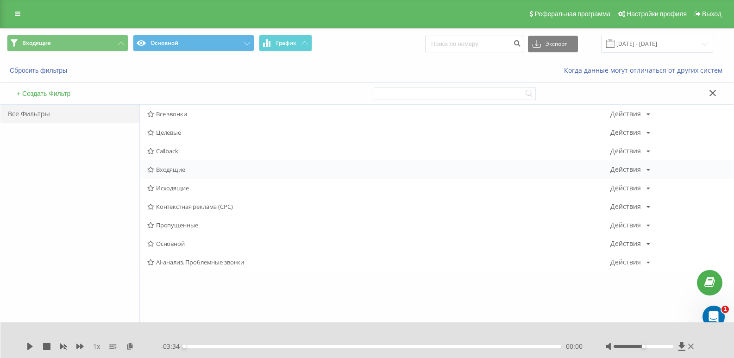
click at [181, 170] on span "Входящие" at bounding box center [378, 169] width 463 height 6
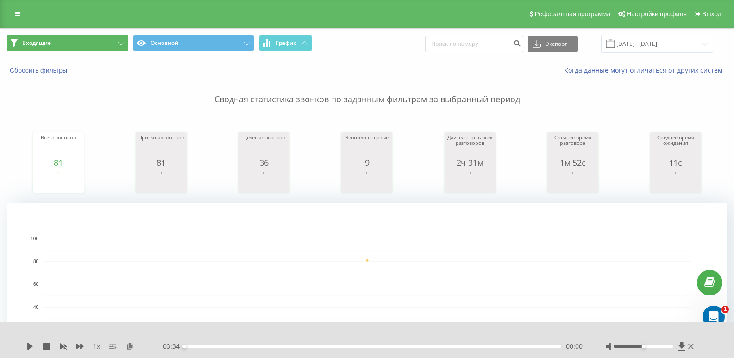
click at [95, 45] on button "Входящие" at bounding box center [67, 43] width 121 height 17
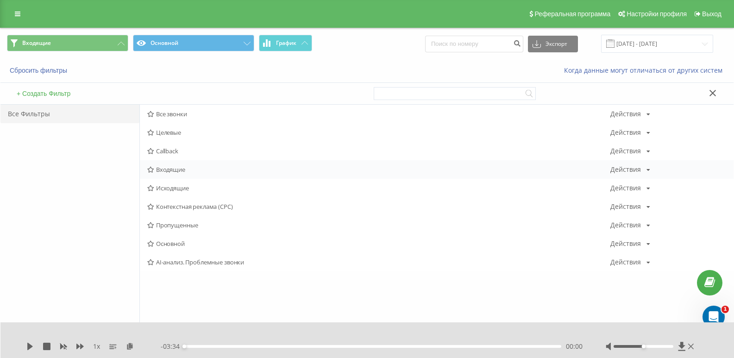
click at [169, 173] on span "Входящие" at bounding box center [378, 169] width 463 height 6
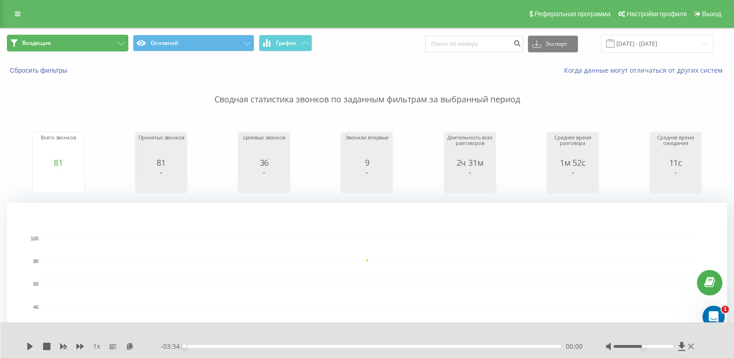
click at [94, 40] on button "Входящие" at bounding box center [67, 43] width 121 height 17
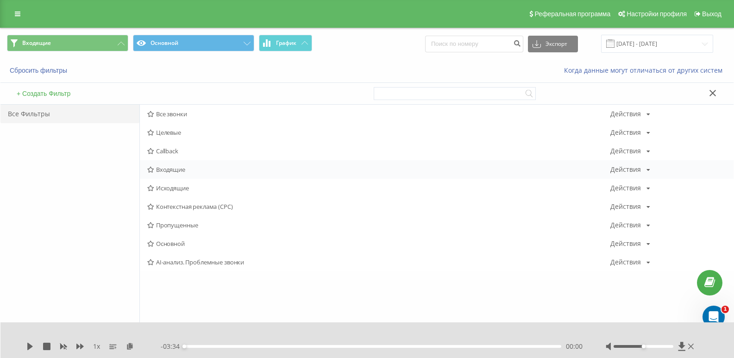
drag, startPoint x: 177, startPoint y: 164, endPoint x: 174, endPoint y: 168, distance: 5.3
click at [177, 165] on div "Входящие Действия Редактировать Копировать Удалить По умолчанию Поделиться" at bounding box center [436, 169] width 593 height 19
click at [174, 168] on span "Входящие" at bounding box center [378, 169] width 463 height 6
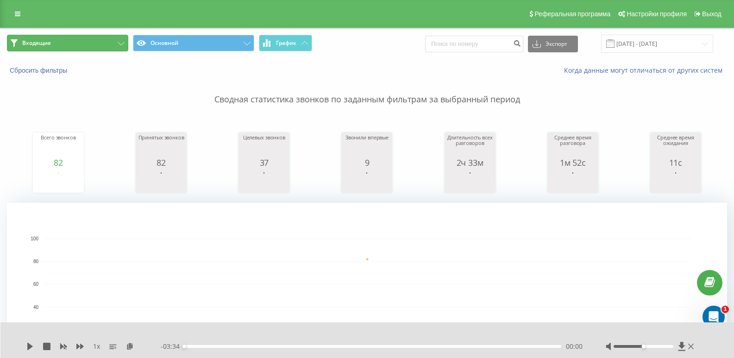
click at [96, 40] on button "Входящие" at bounding box center [67, 43] width 121 height 17
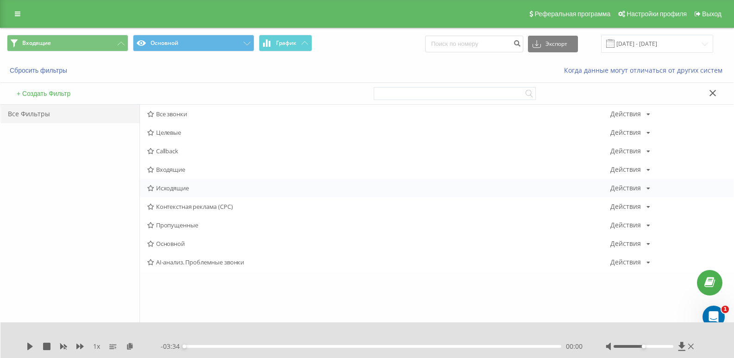
click at [174, 186] on span "Исходящие" at bounding box center [378, 188] width 463 height 6
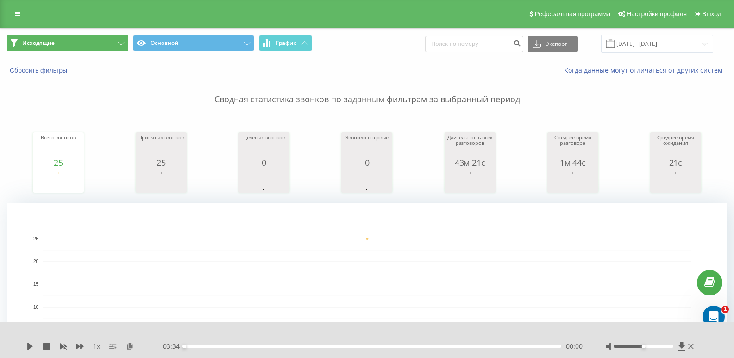
click at [113, 35] on button "Исходящие" at bounding box center [67, 43] width 121 height 17
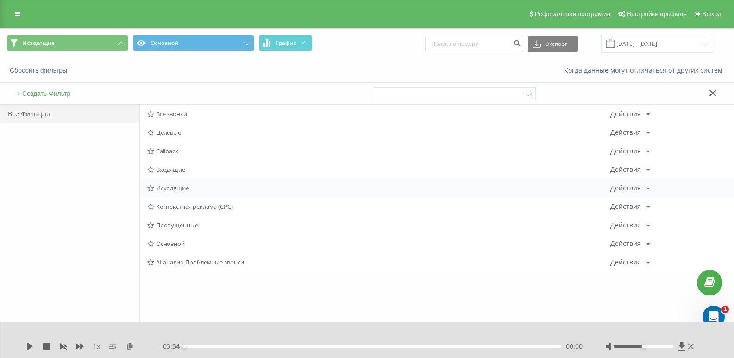
click at [184, 183] on div "Исходящие Действия Редактировать Копировать Удалить По умолчанию Поделиться" at bounding box center [436, 188] width 593 height 19
click at [170, 187] on span "Исходящие" at bounding box center [378, 188] width 463 height 6
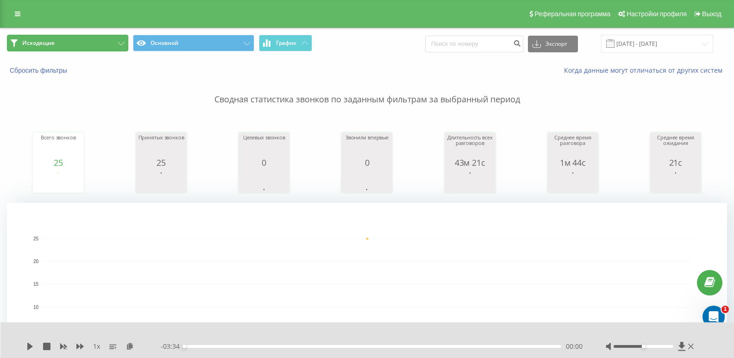
click at [95, 49] on button "Исходящие" at bounding box center [67, 43] width 121 height 17
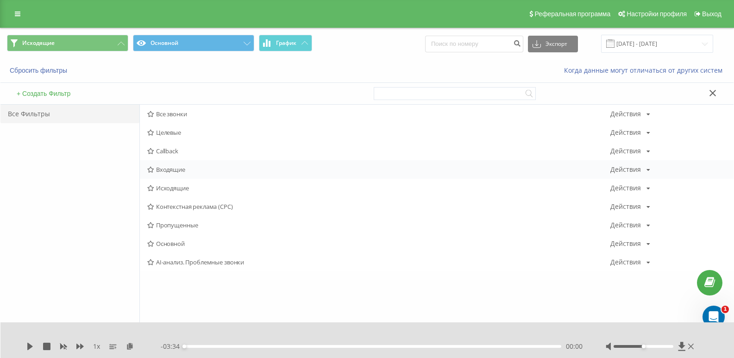
click at [182, 174] on div "Входящие Действия Редактировать Копировать Удалить По умолчанию Поделиться" at bounding box center [436, 169] width 593 height 19
click at [177, 169] on span "Входящие" at bounding box center [378, 169] width 463 height 6
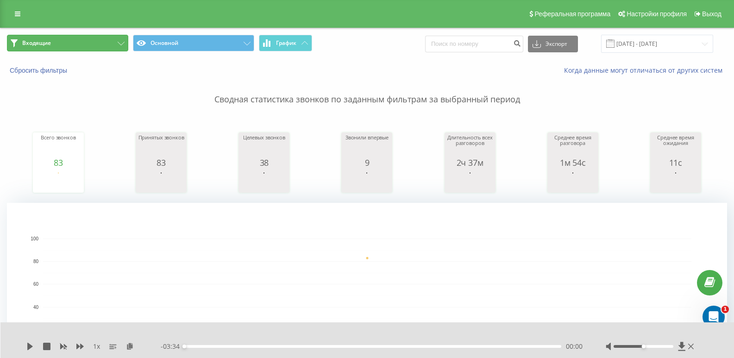
click at [77, 46] on button "Входящие" at bounding box center [67, 43] width 121 height 17
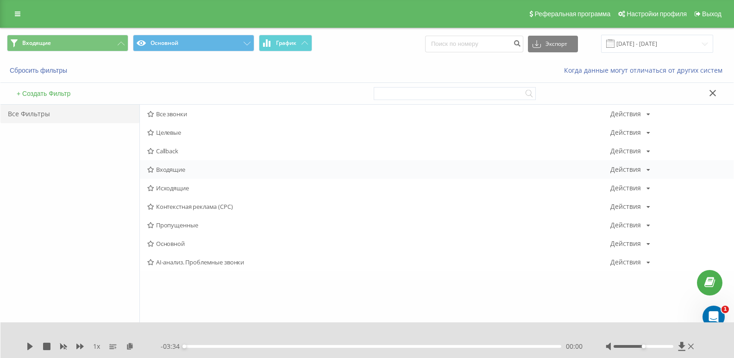
click at [169, 171] on span "Входящие" at bounding box center [378, 169] width 463 height 6
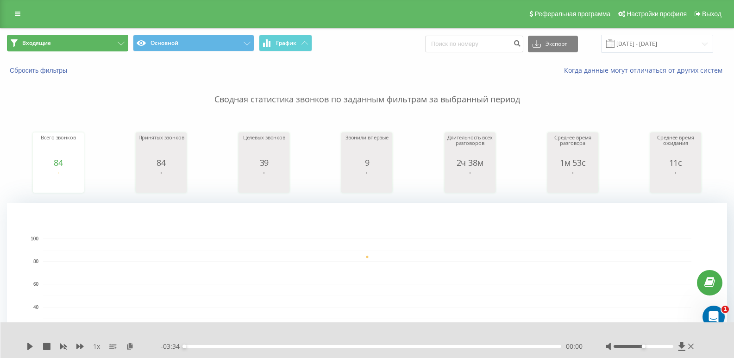
click at [103, 38] on button "Входящие" at bounding box center [67, 43] width 121 height 17
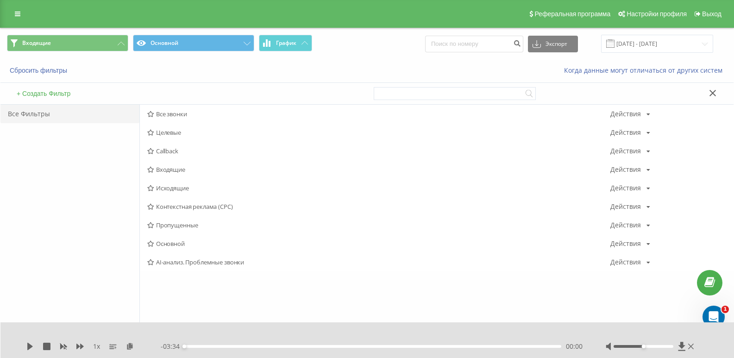
click at [177, 187] on span "Исходящие" at bounding box center [378, 188] width 463 height 6
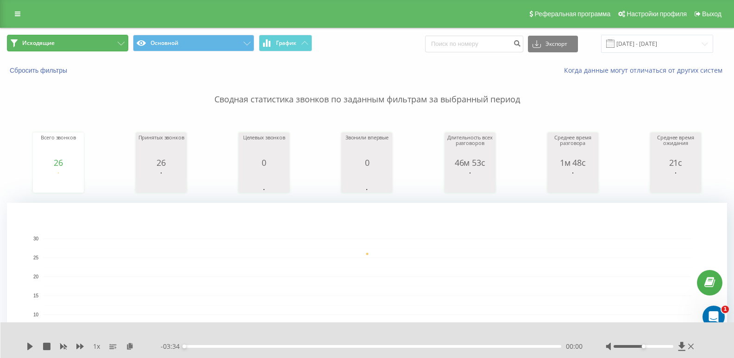
click at [100, 36] on button "Исходящие" at bounding box center [67, 43] width 121 height 17
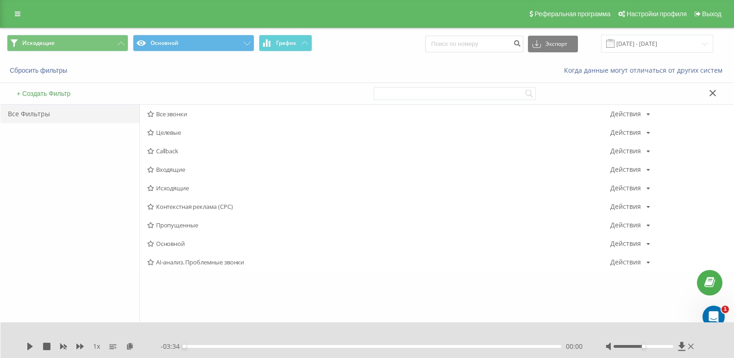
click at [170, 173] on span "Входящие" at bounding box center [378, 169] width 463 height 6
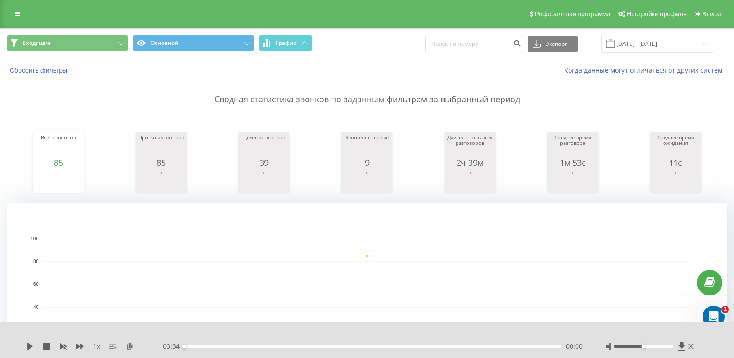
click at [106, 51] on span "Входящие Основной График" at bounding box center [183, 44] width 353 height 18
click at [125, 55] on div "Входящие Основной График Экспорт .csv .xls .xlsx [DATE] - [DATE]" at bounding box center [366, 43] width 733 height 31
click at [103, 46] on button "Входящие" at bounding box center [67, 43] width 121 height 17
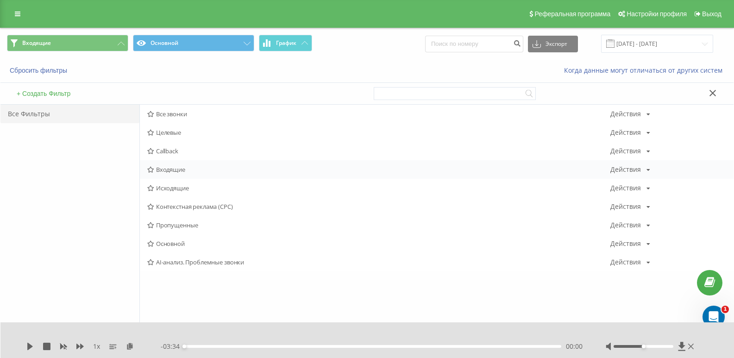
click at [174, 161] on div "Входящие Действия Редактировать Копировать Удалить По умолчанию Поделиться" at bounding box center [436, 169] width 593 height 19
click at [172, 167] on span "Входящие" at bounding box center [378, 169] width 463 height 6
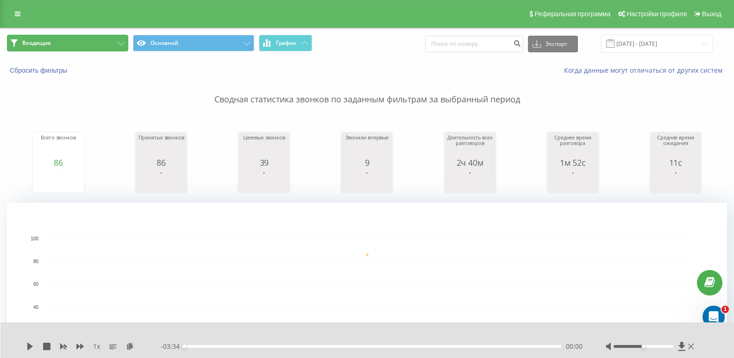
click at [106, 39] on button "Входящие" at bounding box center [67, 43] width 121 height 17
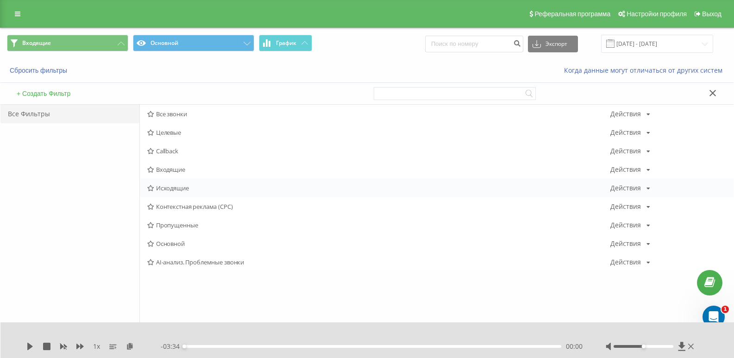
click at [168, 186] on span "Исходящие" at bounding box center [378, 188] width 463 height 6
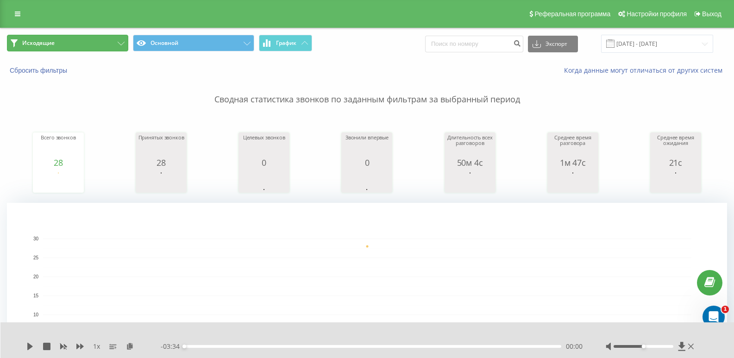
click at [116, 42] on button "Исходящие" at bounding box center [67, 43] width 121 height 17
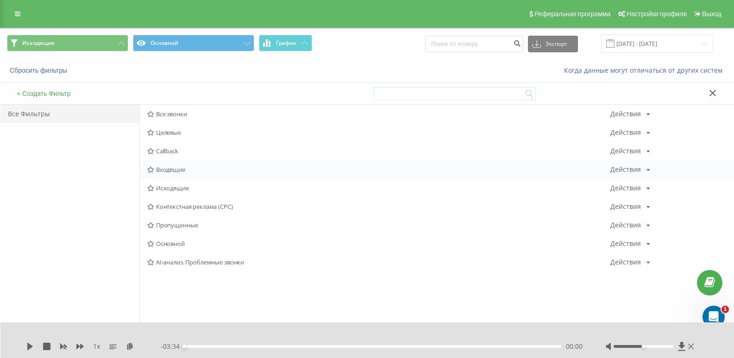
click at [168, 175] on div "Входящие Действия Редактировать Копировать Удалить По умолчанию Поделиться" at bounding box center [436, 169] width 593 height 19
click at [169, 170] on span "Входящие" at bounding box center [378, 169] width 463 height 6
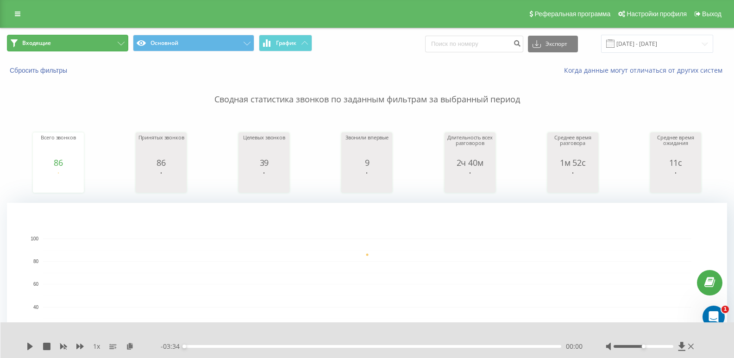
click at [107, 40] on button "Входящие" at bounding box center [67, 43] width 121 height 17
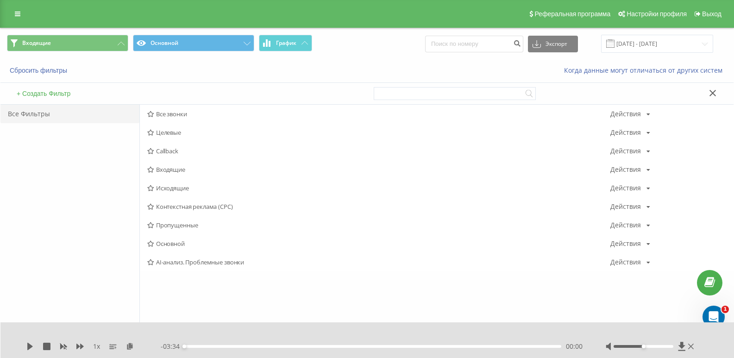
click at [167, 191] on span "Исходящие" at bounding box center [378, 188] width 463 height 6
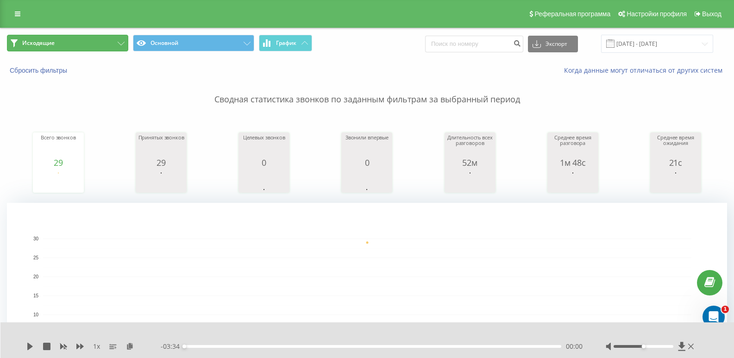
click at [110, 40] on button "Исходящие" at bounding box center [67, 43] width 121 height 17
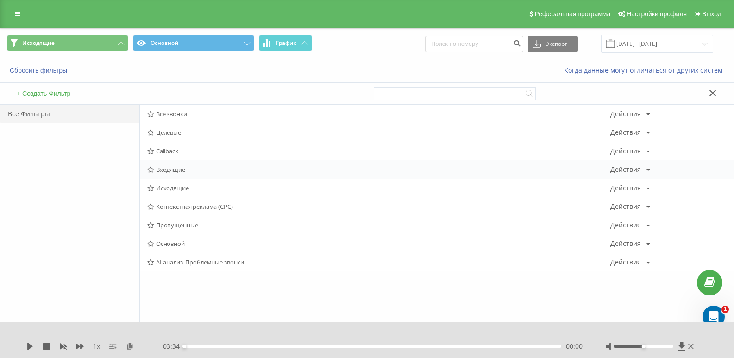
click at [168, 177] on div "Входящие Действия Редактировать Копировать Удалить По умолчанию Поделиться" at bounding box center [436, 169] width 593 height 19
click at [165, 169] on span "Входящие" at bounding box center [378, 169] width 463 height 6
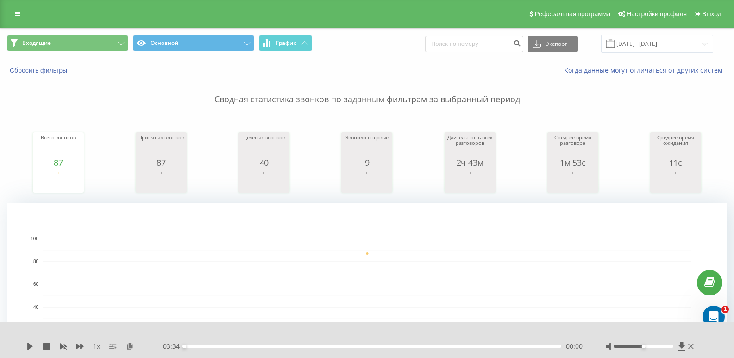
click at [104, 54] on div "Входящие Основной График Экспорт .csv .xls .xlsx [DATE] - [DATE]" at bounding box center [366, 43] width 733 height 31
click at [111, 51] on span "Входящие Основной График" at bounding box center [183, 44] width 353 height 18
click at [122, 27] on div "Реферальная программа Настройки профиля Выход" at bounding box center [367, 14] width 734 height 28
click at [114, 37] on button "Входящие" at bounding box center [67, 43] width 121 height 17
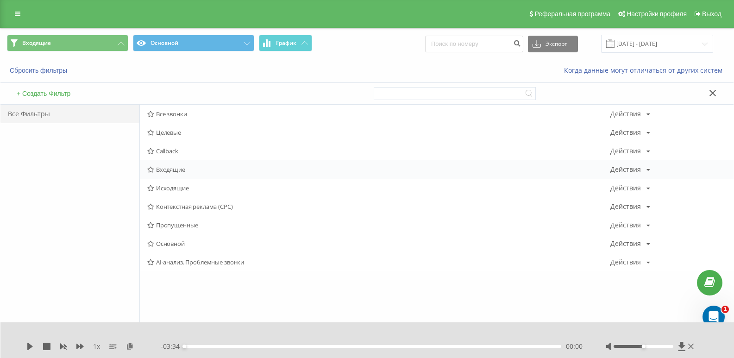
click at [174, 168] on span "Входящие" at bounding box center [378, 169] width 463 height 6
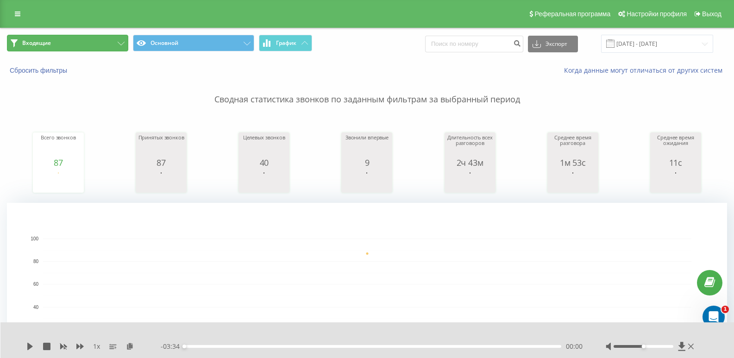
click at [83, 48] on button "Входящие" at bounding box center [67, 43] width 121 height 17
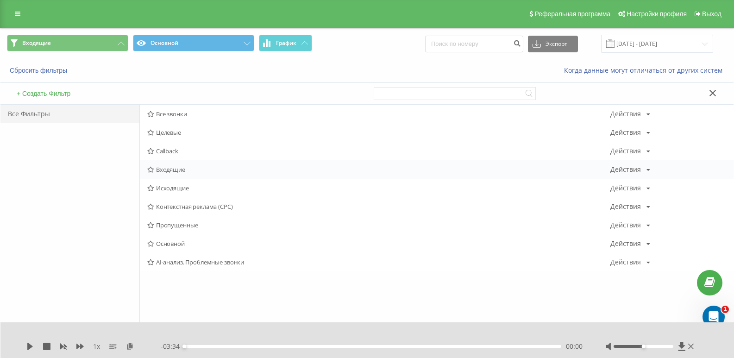
click at [164, 172] on span "Входящие" at bounding box center [378, 169] width 463 height 6
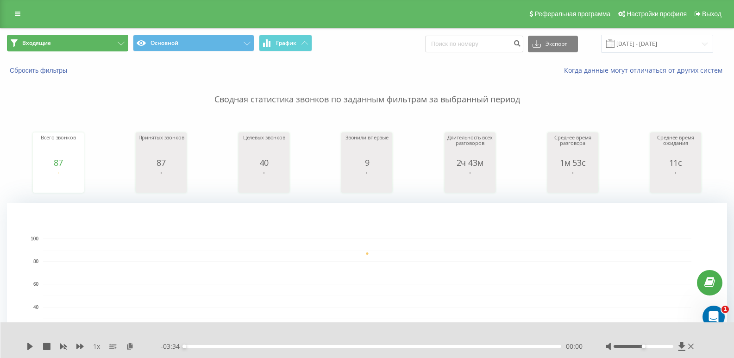
click at [109, 40] on button "Входящие" at bounding box center [67, 43] width 121 height 17
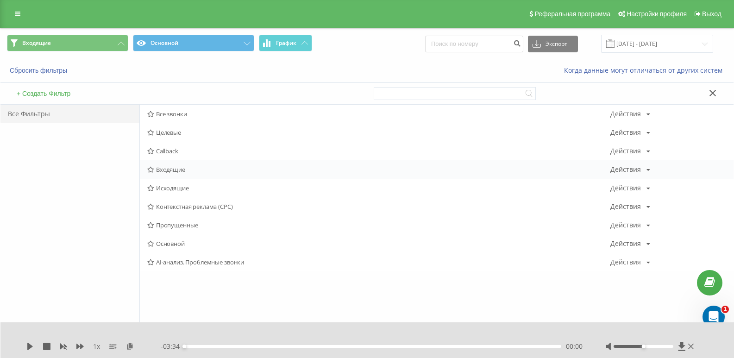
click at [176, 168] on span "Входящие" at bounding box center [378, 169] width 463 height 6
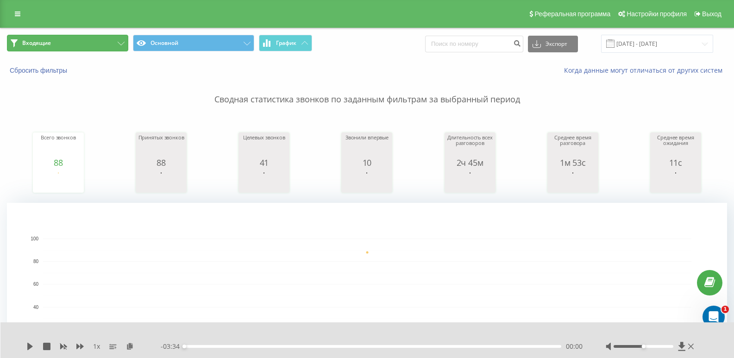
click at [95, 44] on button "Входящие" at bounding box center [67, 43] width 121 height 17
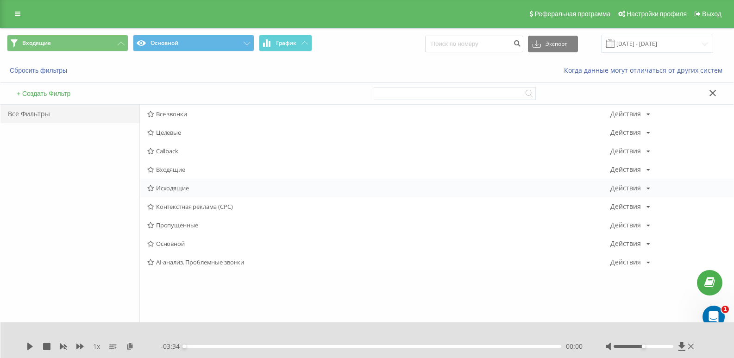
click at [177, 191] on span "Исходящие" at bounding box center [378, 188] width 463 height 6
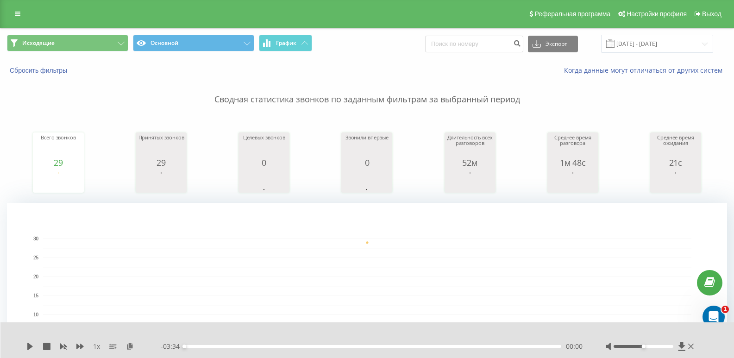
click at [112, 54] on div "Исходящие Основной График Экспорт .csv .xls .xlsx [DATE] - [DATE]" at bounding box center [366, 43] width 733 height 31
click at [112, 50] on button "Исходящие" at bounding box center [67, 43] width 121 height 17
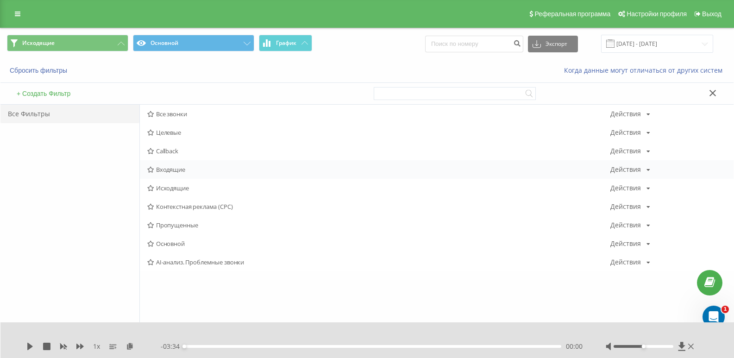
click at [170, 171] on span "Входящие" at bounding box center [378, 169] width 463 height 6
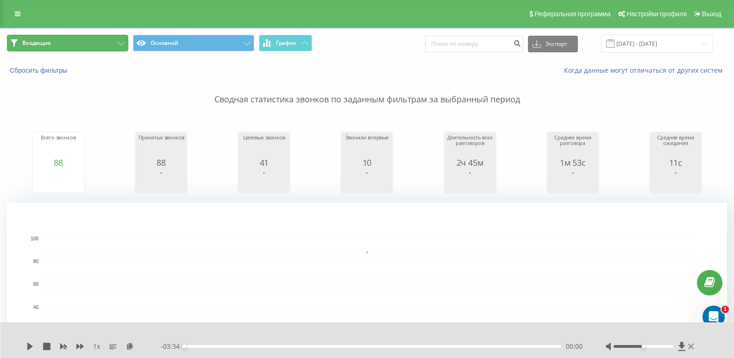
click at [114, 38] on button "Входящие" at bounding box center [67, 43] width 121 height 17
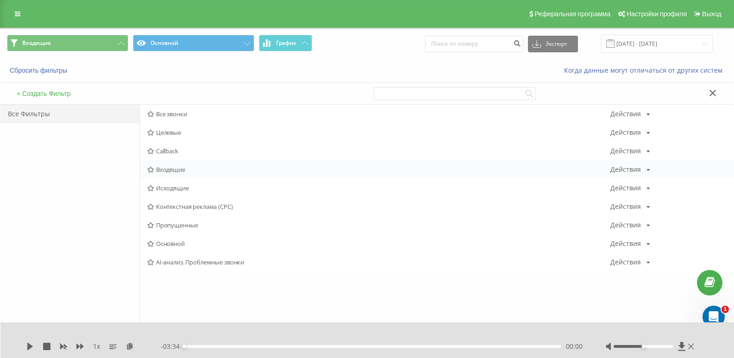
click at [174, 168] on span "Входящие" at bounding box center [378, 169] width 463 height 6
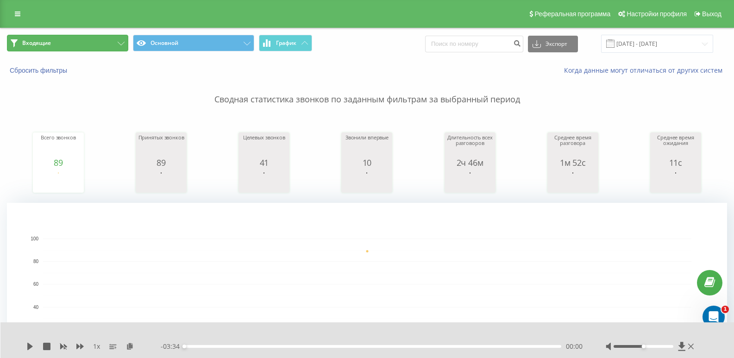
click at [102, 37] on button "Входящие" at bounding box center [67, 43] width 121 height 17
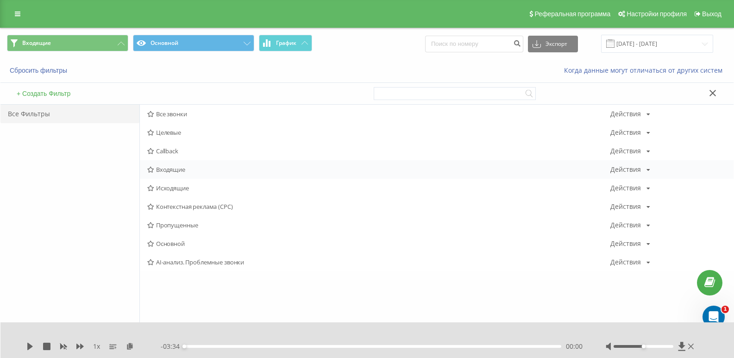
click at [179, 167] on span "Входящие" at bounding box center [378, 169] width 463 height 6
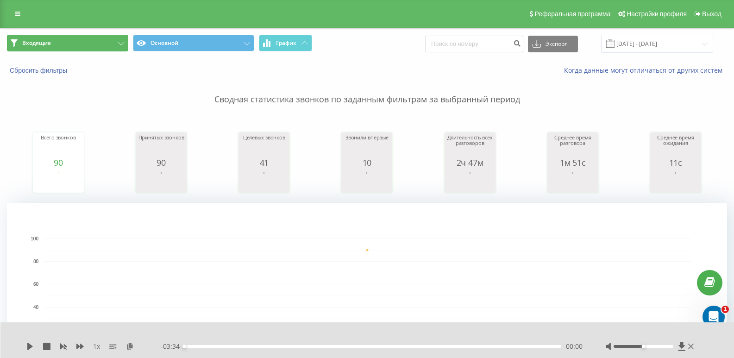
click at [114, 48] on button "Входящие" at bounding box center [67, 43] width 121 height 17
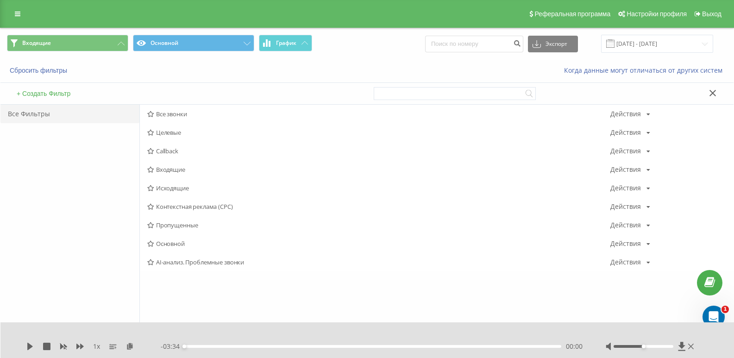
click at [173, 166] on span "Входящие" at bounding box center [378, 169] width 463 height 6
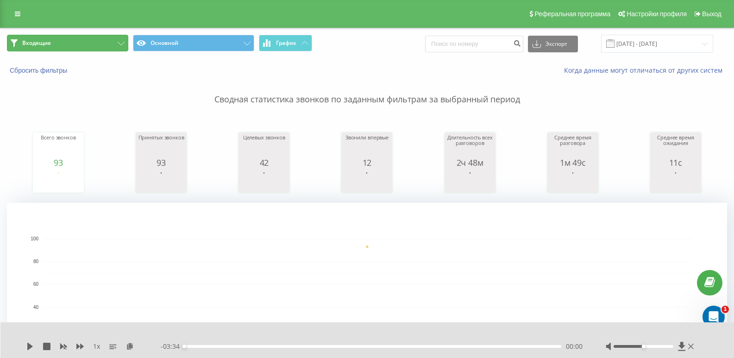
click at [76, 48] on button "Входящие" at bounding box center [67, 43] width 121 height 17
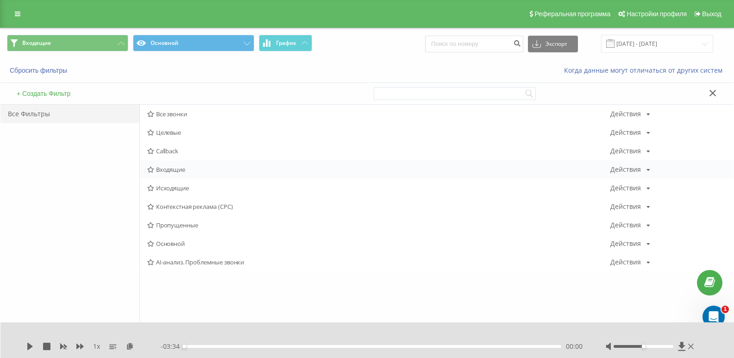
click at [163, 177] on div "Входящие Действия Редактировать Копировать Удалить По умолчанию Поделиться" at bounding box center [436, 169] width 593 height 19
click at [168, 168] on span "Входящие" at bounding box center [378, 169] width 463 height 6
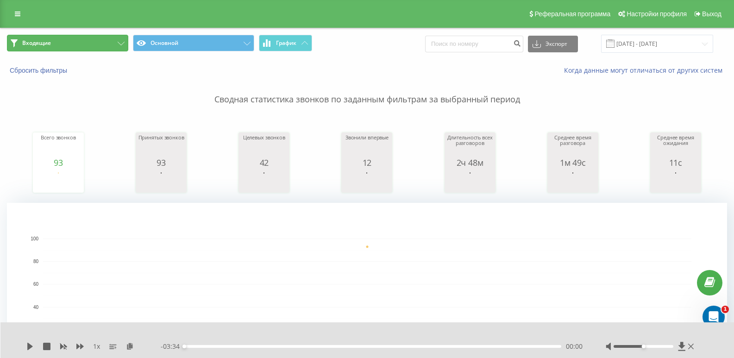
click at [112, 50] on button "Входящие" at bounding box center [67, 43] width 121 height 17
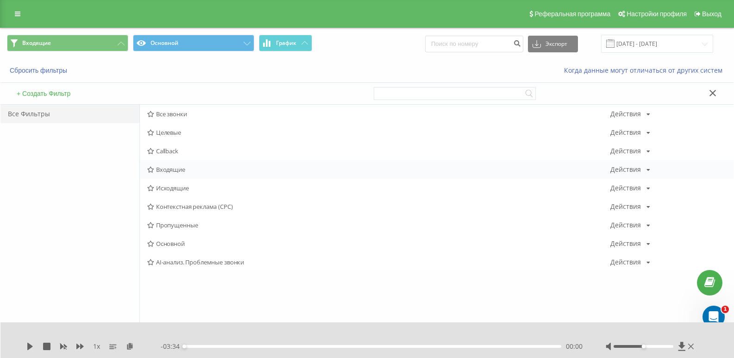
click at [167, 162] on div "Входящие Действия Редактировать Копировать Удалить По умолчанию Поделиться" at bounding box center [436, 169] width 593 height 19
click at [166, 169] on span "Входящие" at bounding box center [378, 169] width 463 height 6
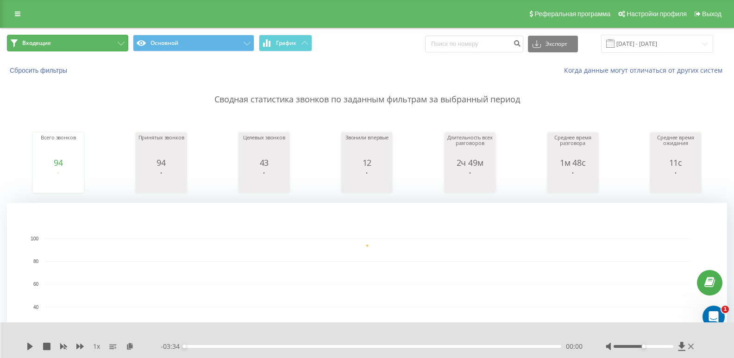
click at [106, 43] on button "Входящие" at bounding box center [67, 43] width 121 height 17
click at [122, 108] on div "Сводная статистика звонков по заданным фильтрам за выбранный период Всего звонк…" at bounding box center [367, 231] width 720 height 313
click at [114, 43] on button "Входящие" at bounding box center [67, 43] width 121 height 17
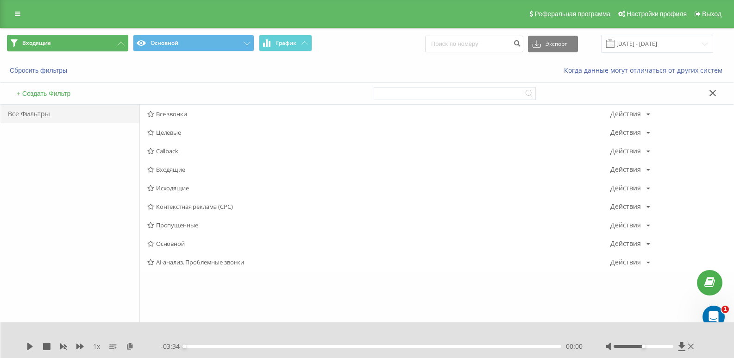
click at [114, 41] on button "Входящие" at bounding box center [67, 43] width 121 height 17
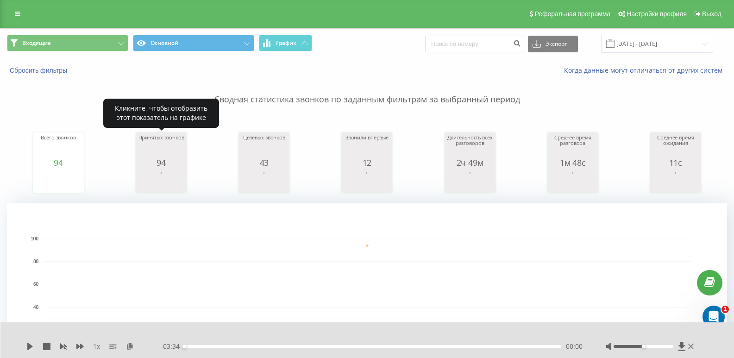
click at [170, 185] on rect "A chart." at bounding box center [161, 181] width 46 height 17
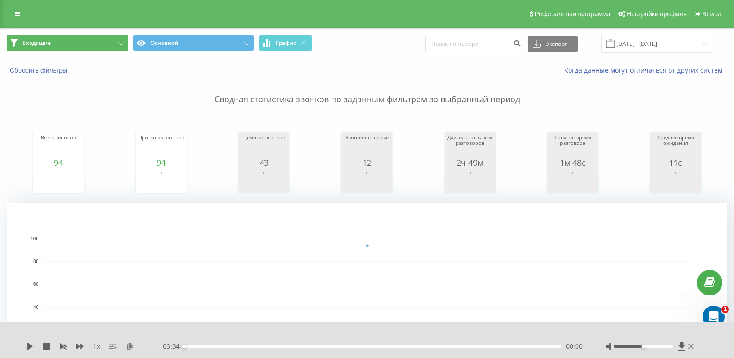
click at [101, 37] on button "Входящие" at bounding box center [67, 43] width 121 height 17
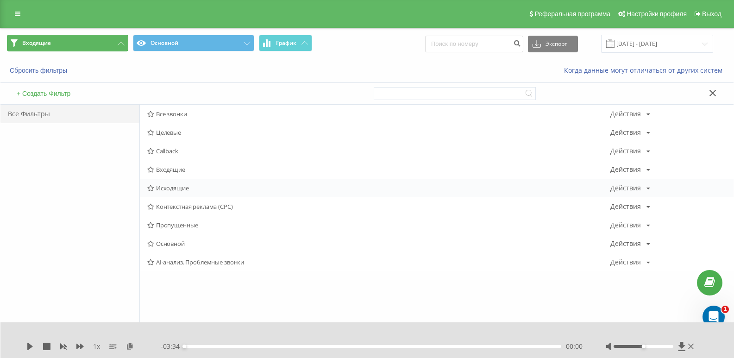
click at [113, 42] on button "Входящие" at bounding box center [67, 43] width 121 height 17
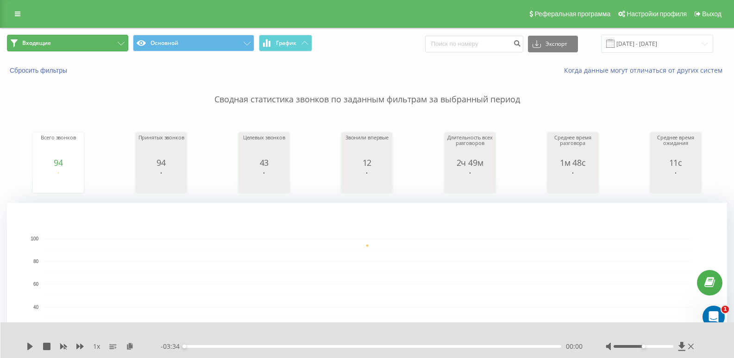
click at [112, 47] on button "Входящие" at bounding box center [67, 43] width 121 height 17
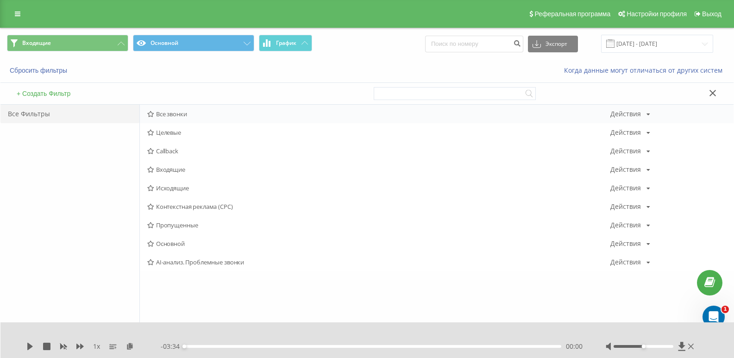
click at [157, 106] on div "Все звонки Действия Редактировать Копировать Удалить По умолчанию Поделиться" at bounding box center [436, 114] width 593 height 19
click at [166, 111] on span "Все звонки" at bounding box center [378, 114] width 463 height 6
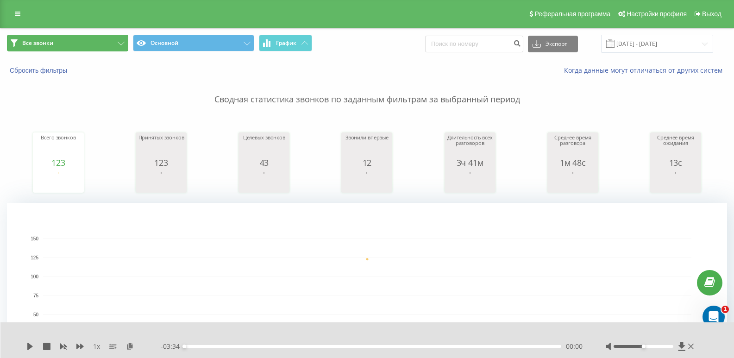
click at [95, 42] on button "Все звонки" at bounding box center [67, 43] width 121 height 17
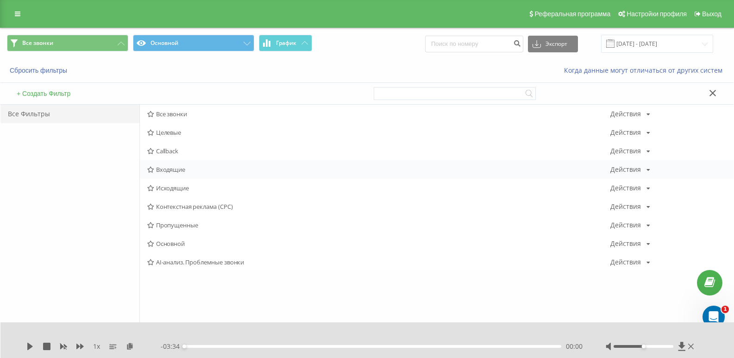
click at [161, 167] on span "Входящие" at bounding box center [378, 169] width 463 height 6
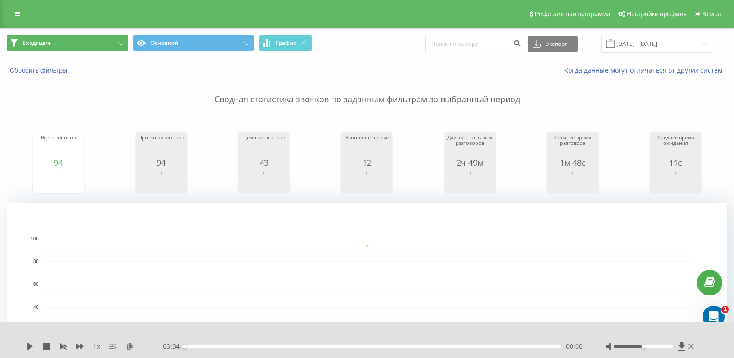
click at [109, 44] on button "Входящие" at bounding box center [67, 43] width 121 height 17
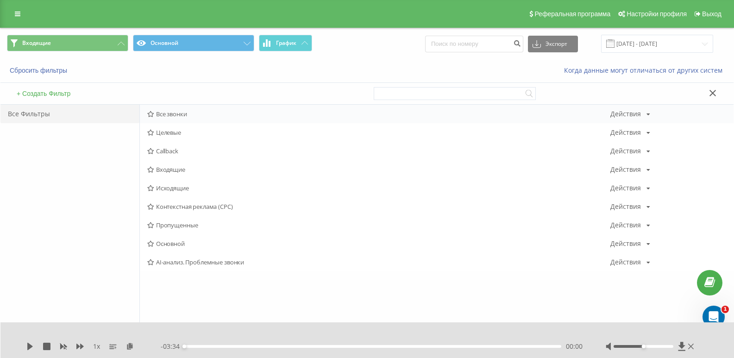
click at [168, 114] on span "Все звонки" at bounding box center [378, 114] width 463 height 6
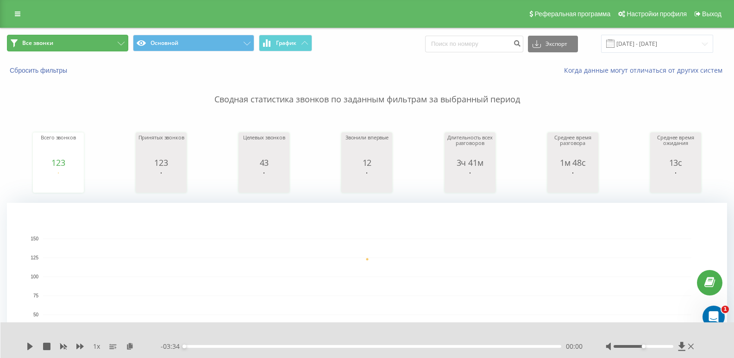
click at [115, 44] on button "Все звонки" at bounding box center [67, 43] width 121 height 17
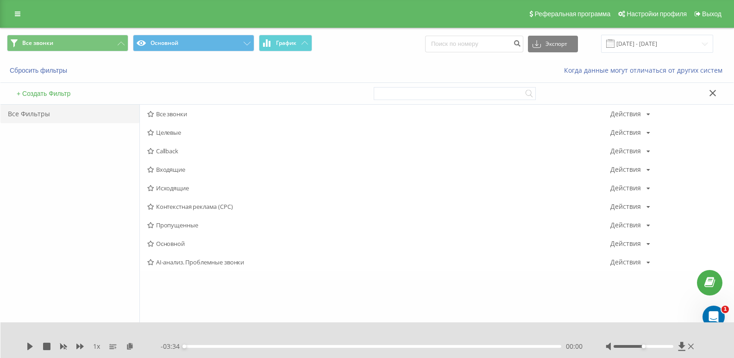
drag, startPoint x: 171, startPoint y: 171, endPoint x: 169, endPoint y: 153, distance: 18.6
click at [171, 171] on span "Входящие" at bounding box center [378, 169] width 463 height 6
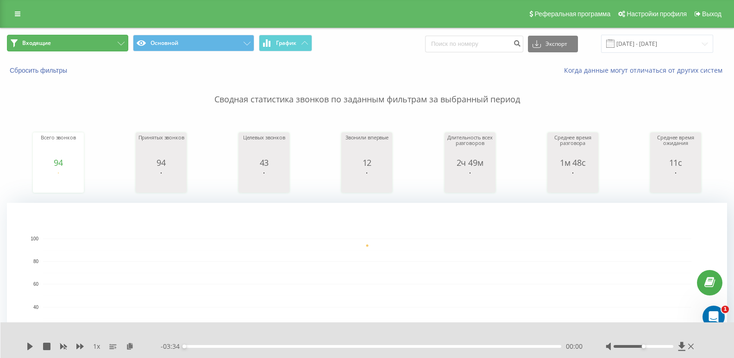
click at [83, 39] on button "Входящие" at bounding box center [67, 43] width 121 height 17
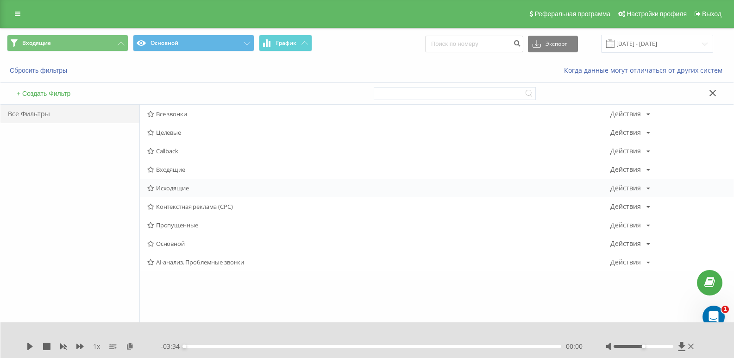
click at [177, 187] on span "Исходящие" at bounding box center [378, 188] width 463 height 6
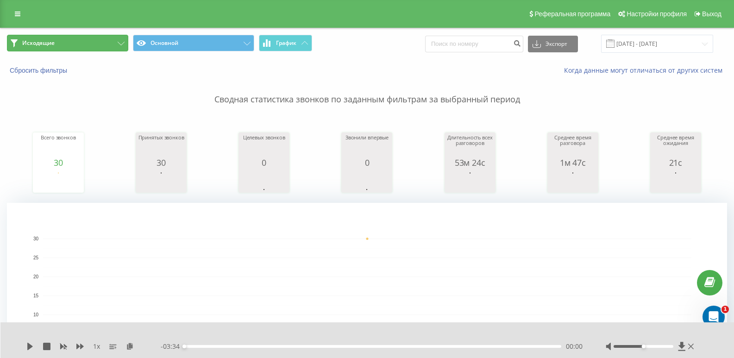
click at [94, 39] on button "Исходящие" at bounding box center [67, 43] width 121 height 17
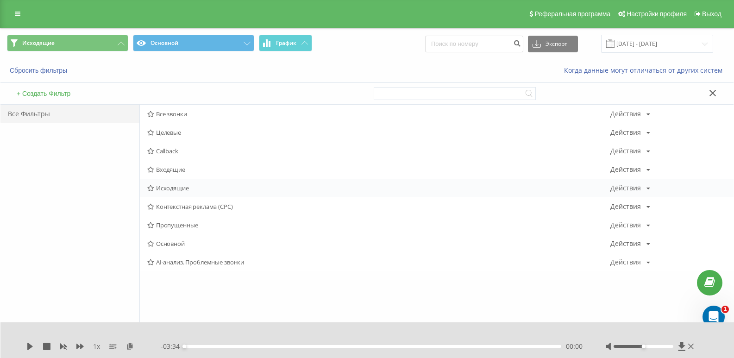
click at [170, 191] on span "Исходящие" at bounding box center [378, 188] width 463 height 6
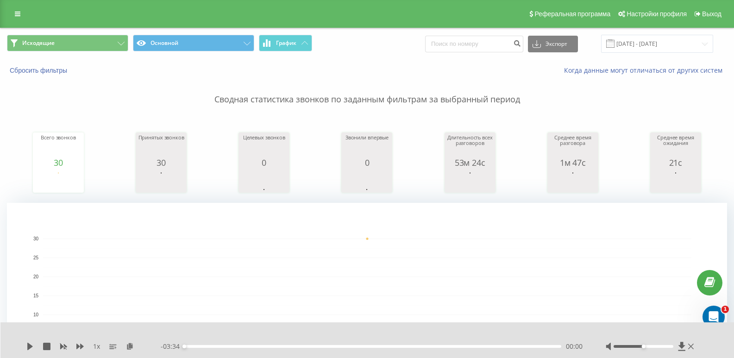
click at [98, 28] on div "Исходящие Основной График Экспорт .csv .xls .xlsx [DATE] - [DATE]" at bounding box center [366, 43] width 733 height 31
click at [96, 47] on button "Исходящие" at bounding box center [67, 43] width 121 height 17
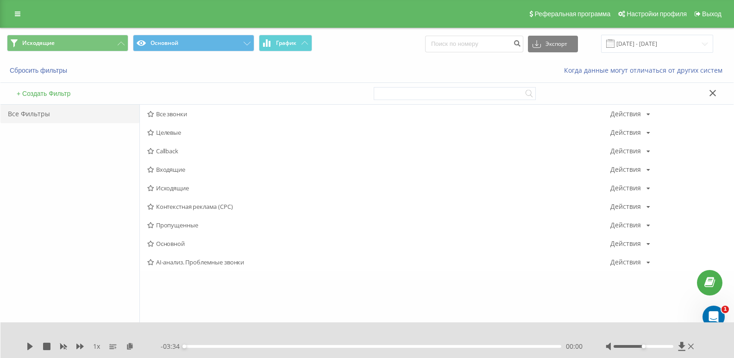
click at [172, 168] on span "Входящие" at bounding box center [378, 169] width 463 height 6
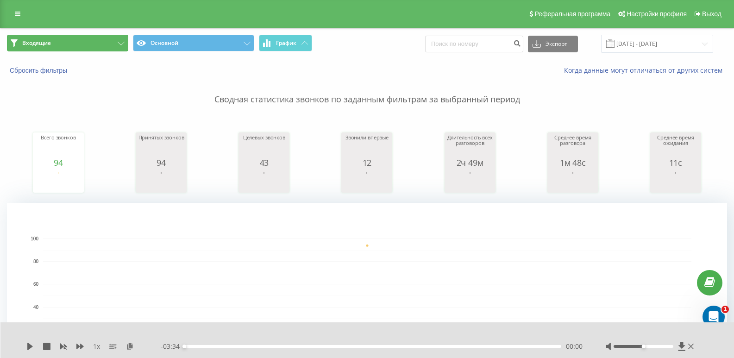
click at [101, 43] on button "Входящие" at bounding box center [67, 43] width 121 height 17
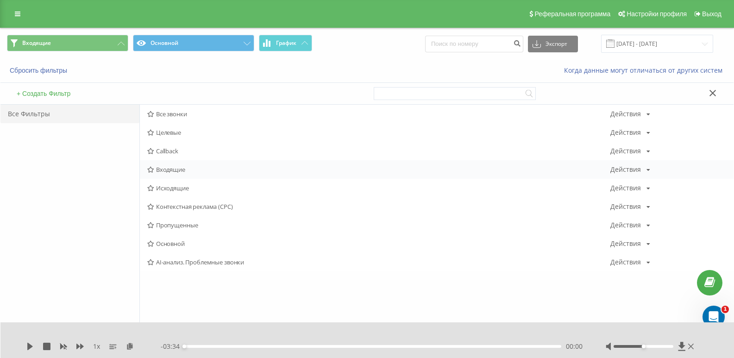
click at [166, 168] on span "Входящие" at bounding box center [378, 169] width 463 height 6
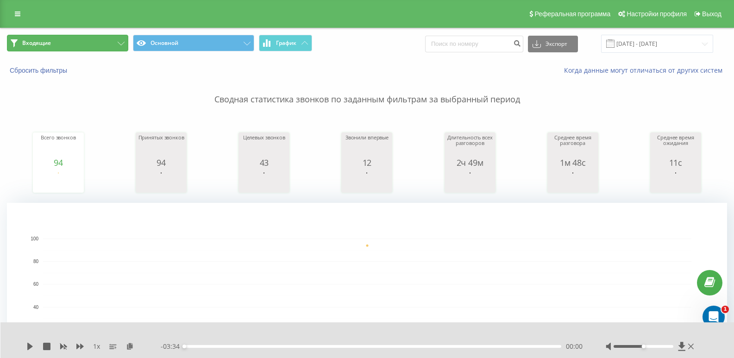
click at [103, 48] on button "Входящие" at bounding box center [67, 43] width 121 height 17
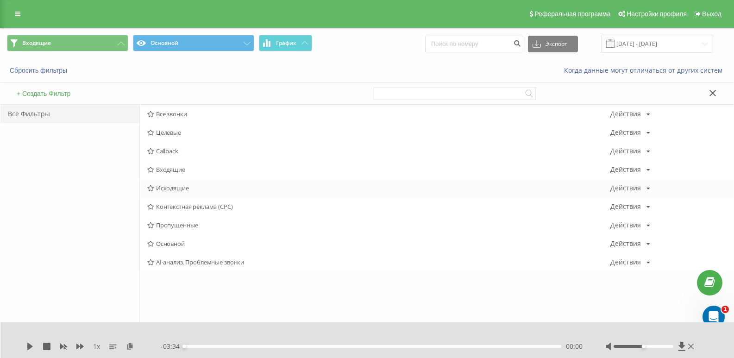
click at [174, 191] on span "Исходящие" at bounding box center [378, 188] width 463 height 6
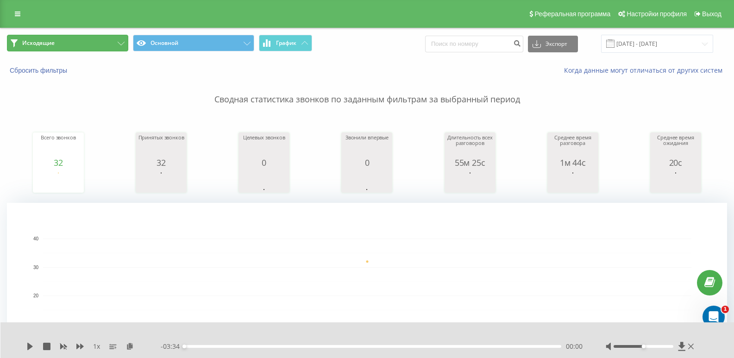
click at [104, 42] on button "Исходящие" at bounding box center [67, 43] width 121 height 17
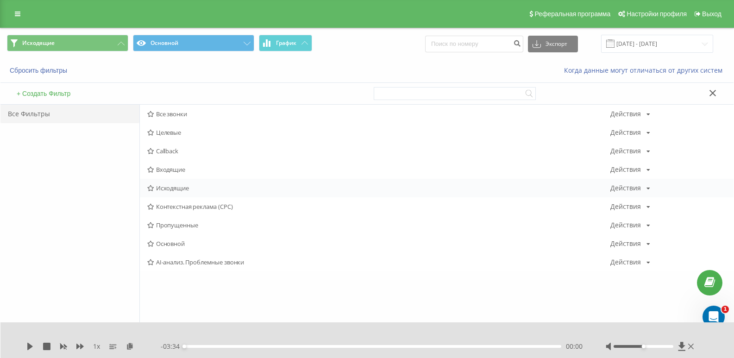
click at [184, 185] on span "Исходящие" at bounding box center [378, 188] width 463 height 6
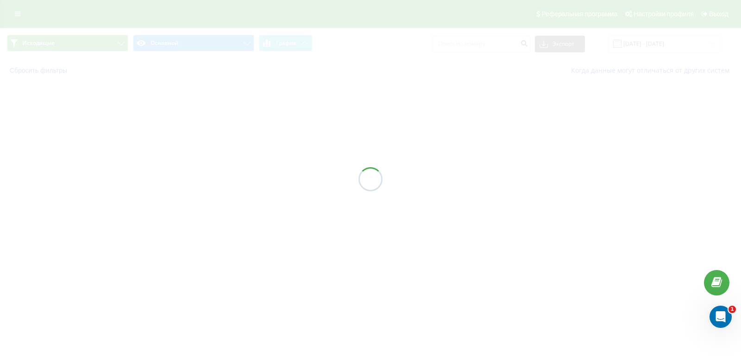
click at [167, 189] on div at bounding box center [370, 179] width 741 height 358
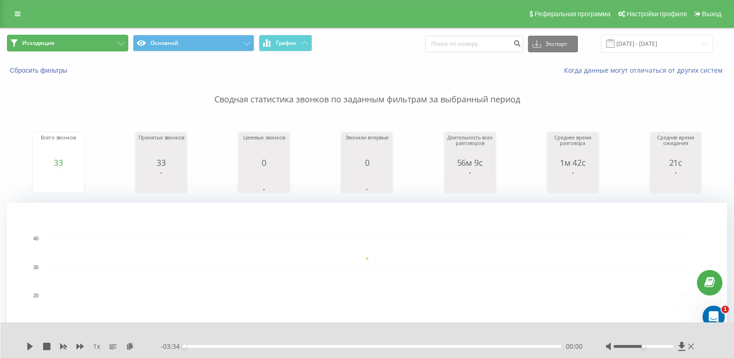
click at [73, 36] on button "Исходящие" at bounding box center [67, 43] width 121 height 17
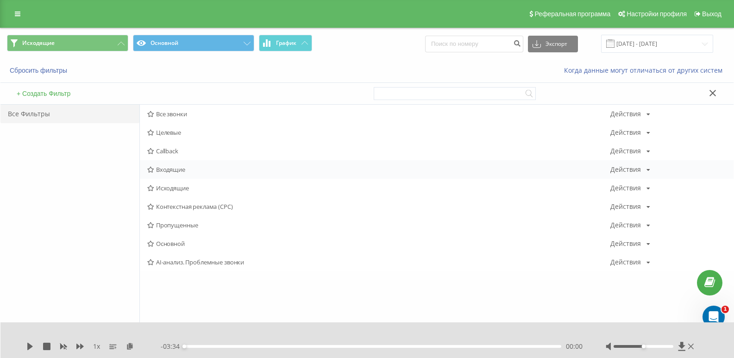
click at [163, 168] on span "Входящие" at bounding box center [378, 169] width 463 height 6
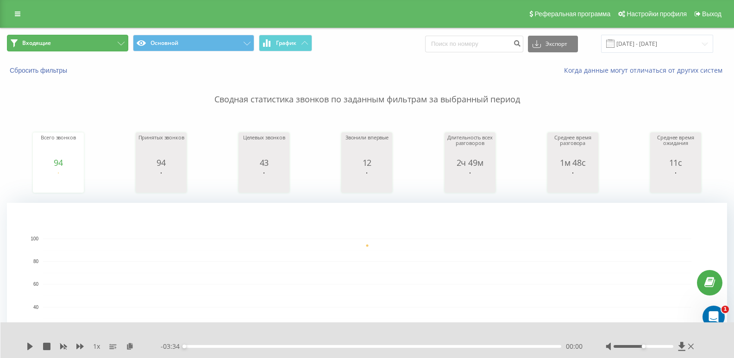
click at [85, 39] on button "Входящие" at bounding box center [67, 43] width 121 height 17
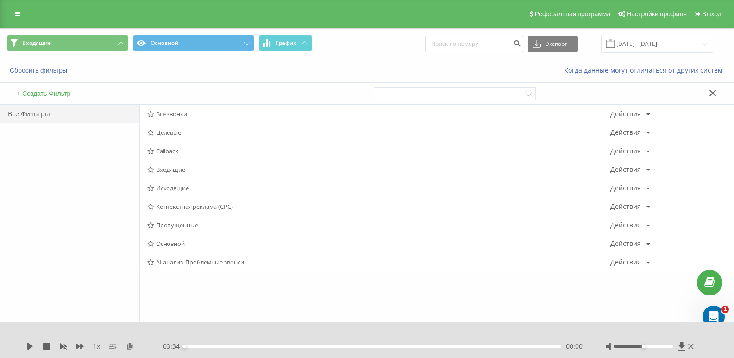
click at [179, 190] on span "Исходящие" at bounding box center [378, 188] width 463 height 6
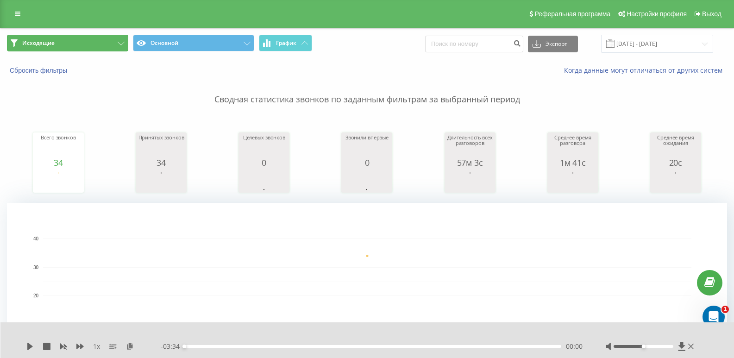
click at [112, 36] on button "Исходящие" at bounding box center [67, 43] width 121 height 17
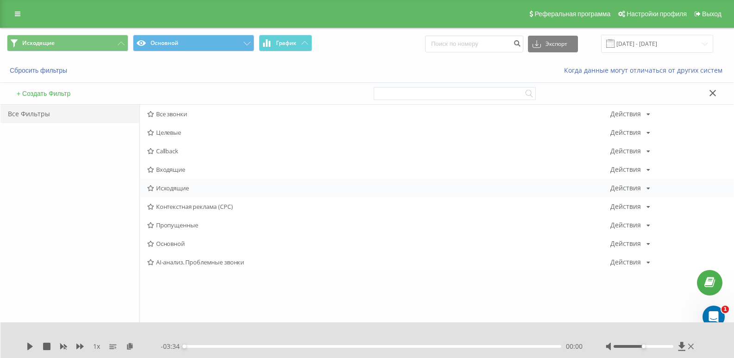
click at [174, 190] on span "Исходящие" at bounding box center [378, 188] width 463 height 6
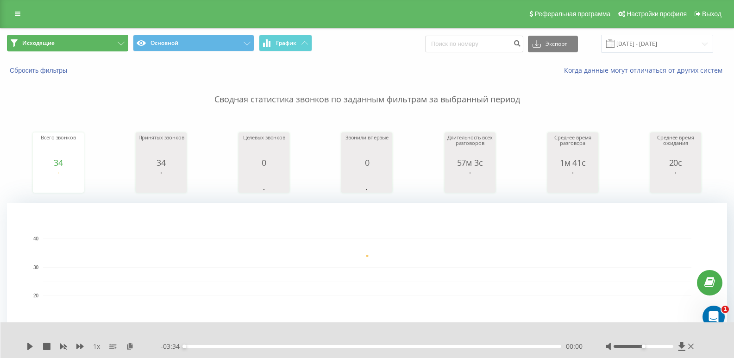
click at [109, 37] on button "Исходящие" at bounding box center [67, 43] width 121 height 17
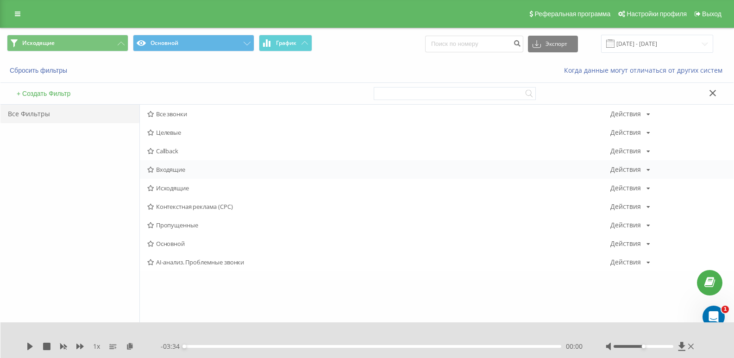
click at [169, 172] on span "Входящие" at bounding box center [378, 169] width 463 height 6
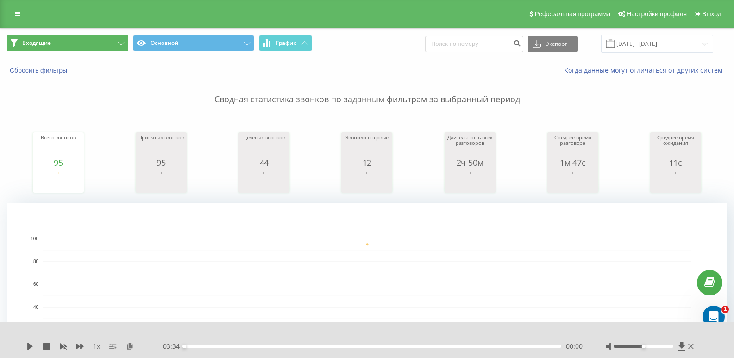
click at [107, 41] on button "Входящие" at bounding box center [67, 43] width 121 height 17
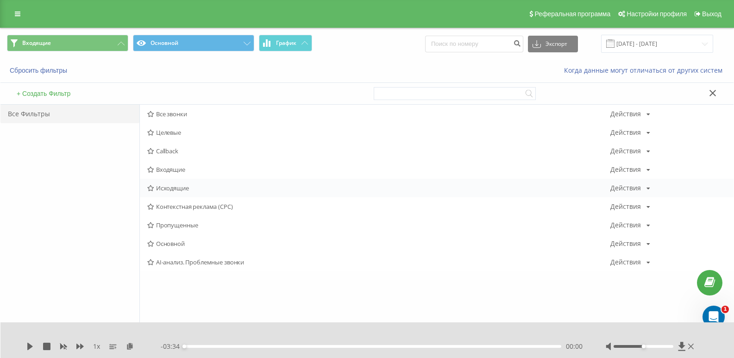
click at [172, 193] on div "Исходящие Действия Редактировать Копировать Удалить По умолчанию Поделиться" at bounding box center [436, 188] width 593 height 19
click at [177, 190] on span "Исходящие" at bounding box center [378, 188] width 463 height 6
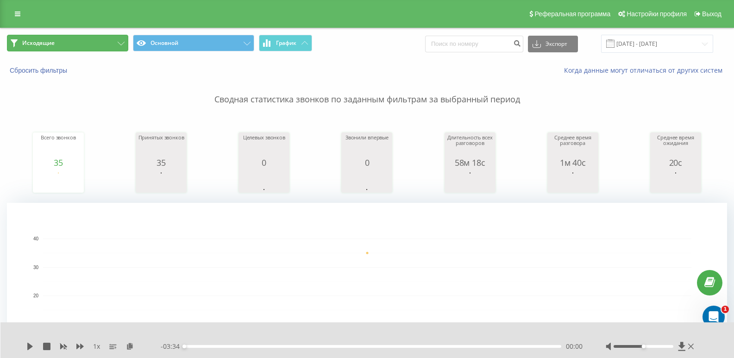
click at [118, 38] on button "Исходящие" at bounding box center [67, 43] width 121 height 17
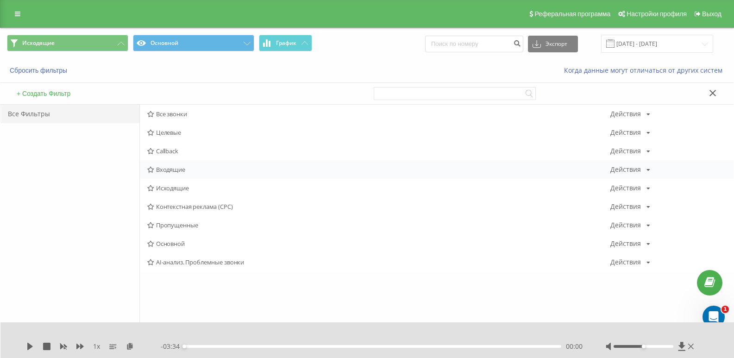
click at [182, 163] on div "Входящие Действия Редактировать Копировать Удалить По умолчанию Поделиться" at bounding box center [436, 169] width 593 height 19
click at [176, 171] on span "Входящие" at bounding box center [378, 169] width 463 height 6
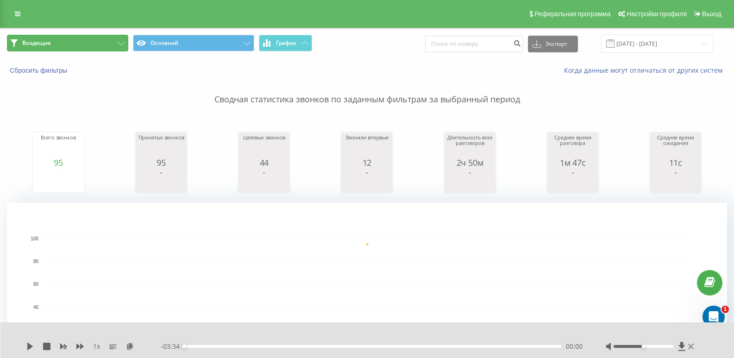
click at [99, 39] on button "Входящие" at bounding box center [67, 43] width 121 height 17
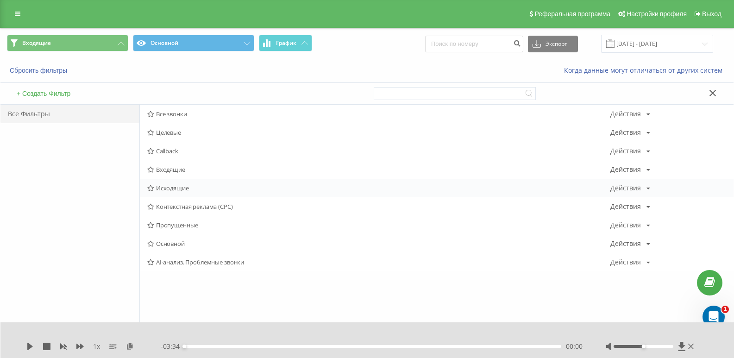
click at [180, 187] on span "Исходящие" at bounding box center [378, 188] width 463 height 6
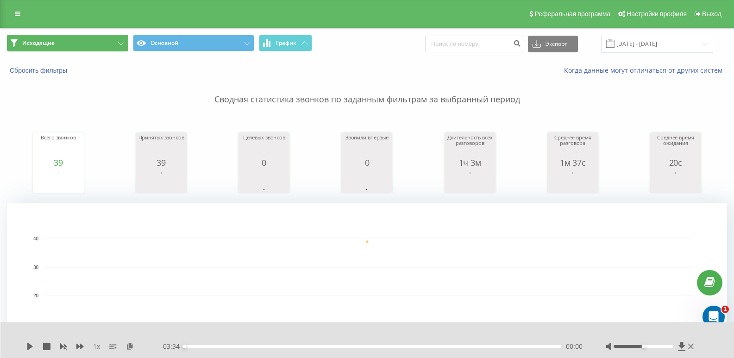
click at [99, 45] on button "Исходящие" at bounding box center [67, 43] width 121 height 17
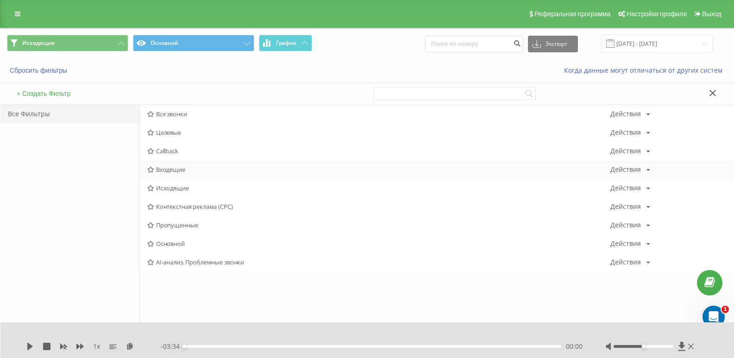
click at [178, 168] on span "Входящие" at bounding box center [378, 169] width 463 height 6
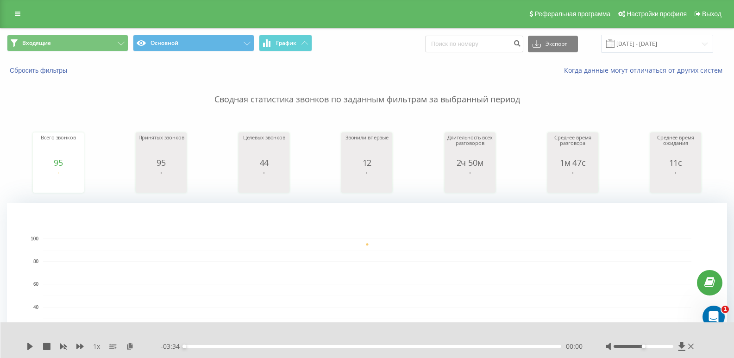
click at [97, 52] on span "Входящие Основной График" at bounding box center [183, 44] width 353 height 18
click at [100, 45] on button "Входящие" at bounding box center [67, 43] width 121 height 17
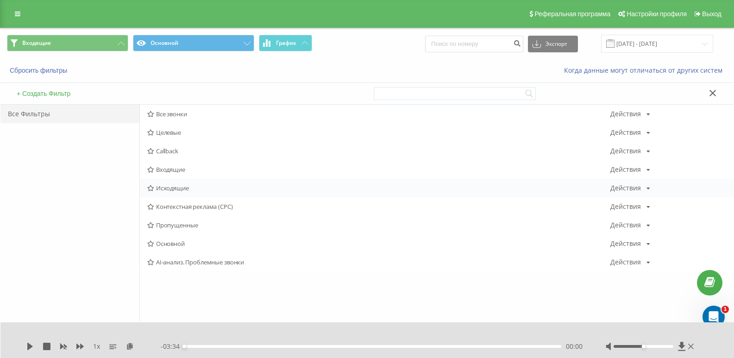
click at [172, 188] on span "Исходящие" at bounding box center [378, 188] width 463 height 6
